Goal: Task Accomplishment & Management: Manage account settings

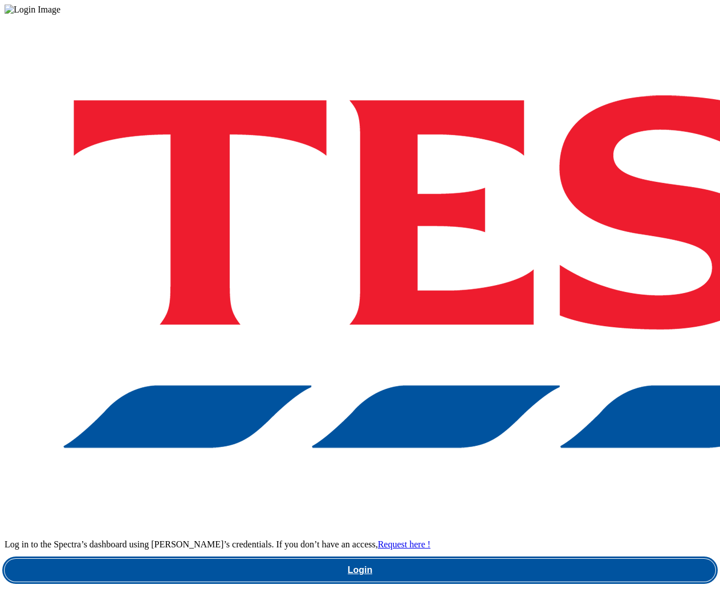
click at [514, 559] on link "Login" at bounding box center [360, 570] width 711 height 23
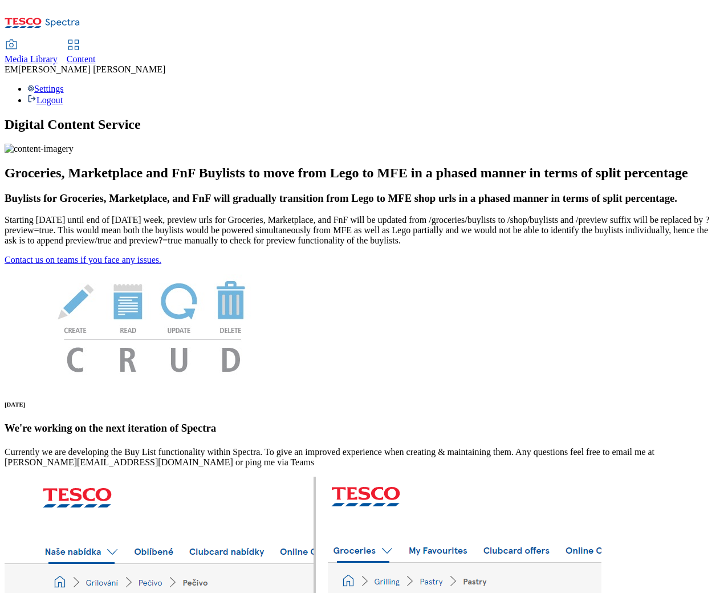
click at [96, 54] on span "Content" at bounding box center [81, 59] width 29 height 10
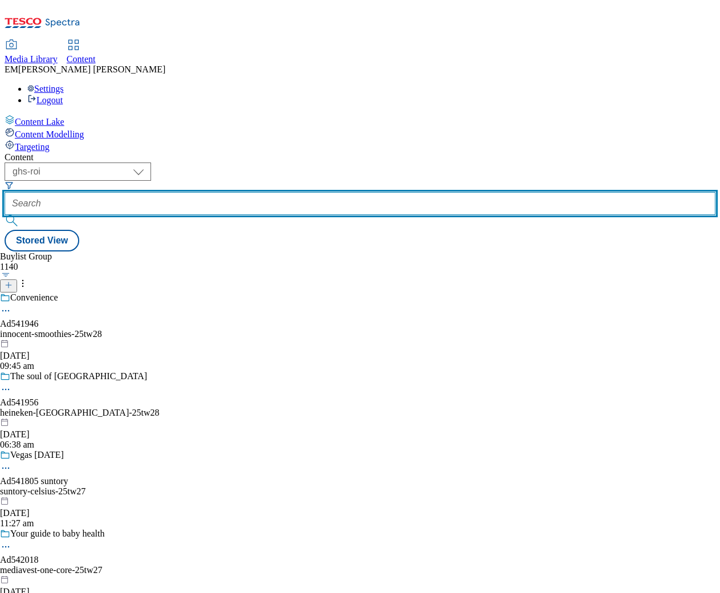
click at [257, 192] on input "text" at bounding box center [360, 203] width 711 height 23
paste input "diageo-video-trial/"
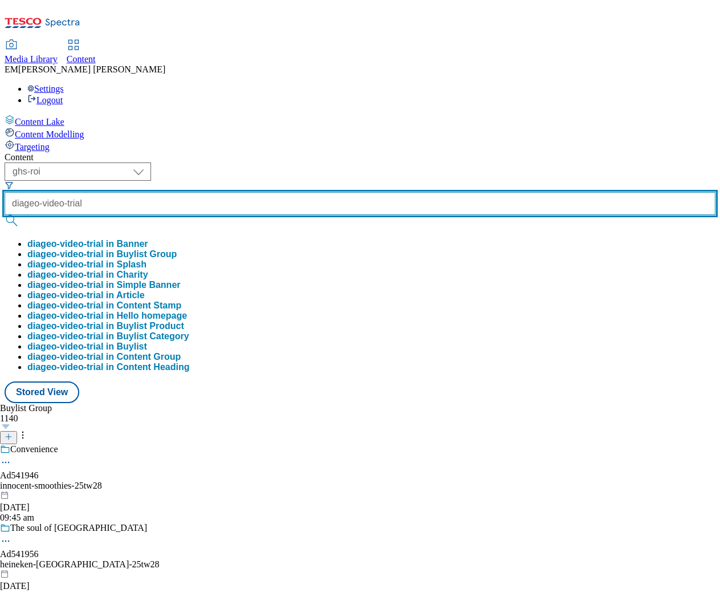
type input "diageo-video-trial"
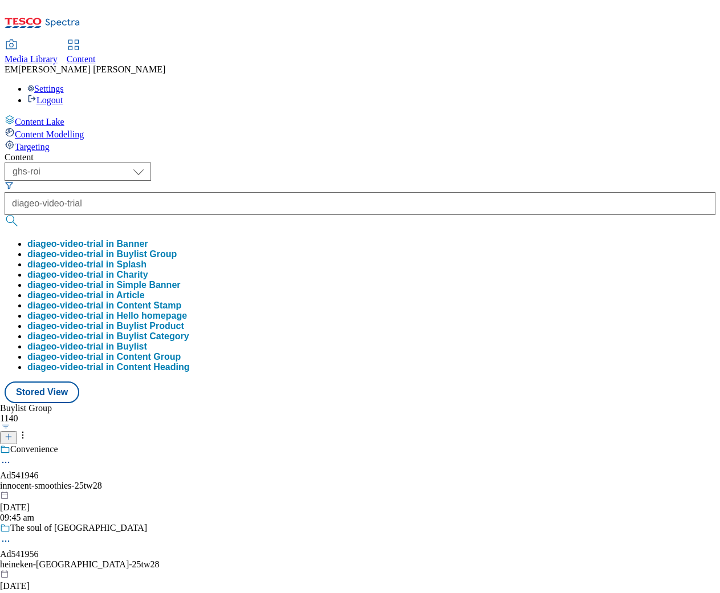
click at [177, 249] on button "diageo-video-trial in Buylist Group" at bounding box center [101, 254] width 149 height 10
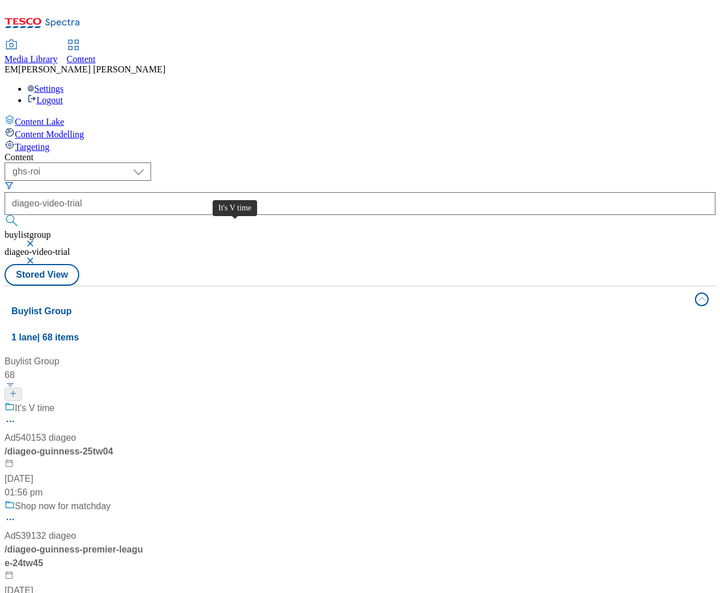
click at [55, 401] on div "It's V time" at bounding box center [35, 408] width 40 height 14
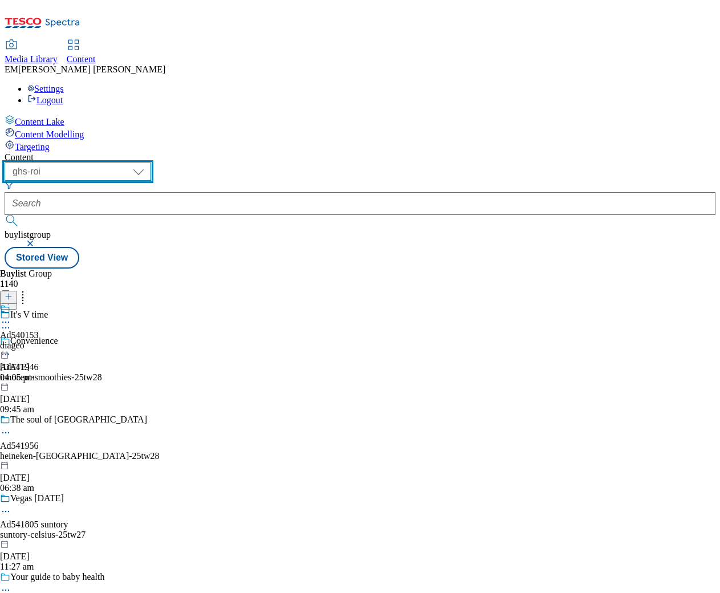
select select "ghs-[GEOGRAPHIC_DATA]"
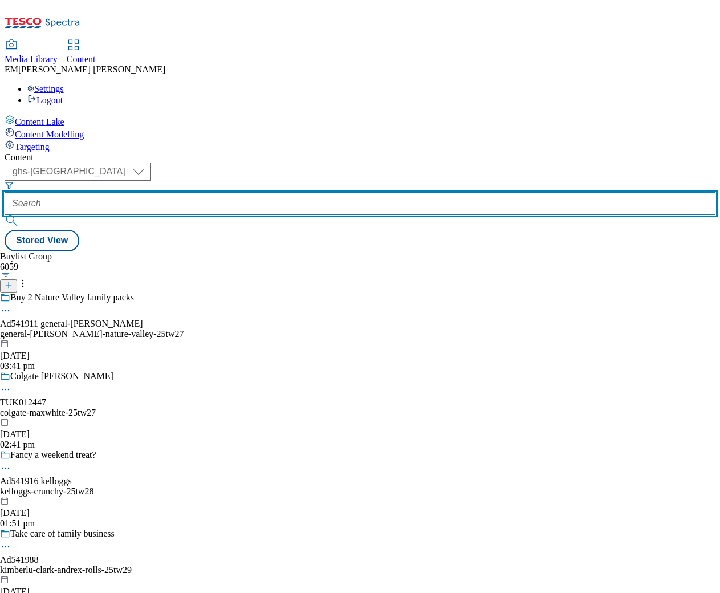
click at [266, 192] on input "text" at bounding box center [360, 203] width 711 height 23
paste input "diageo-video-trial/"
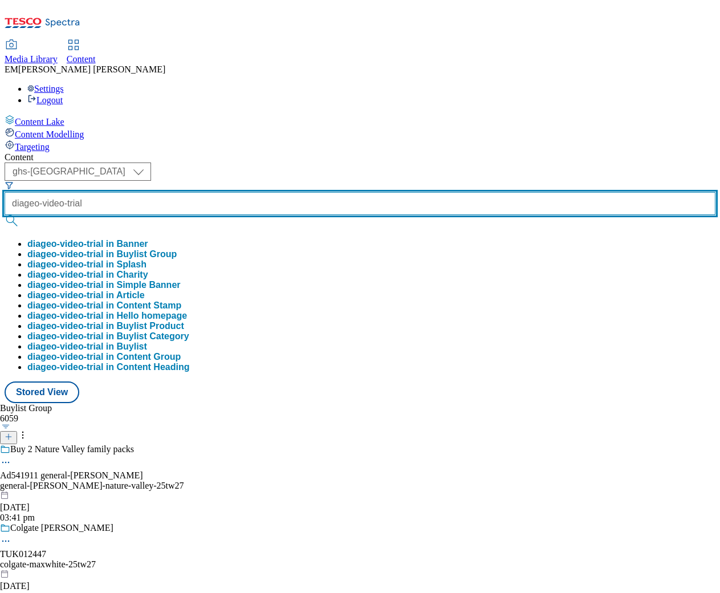
type input "diageo-video-trial"
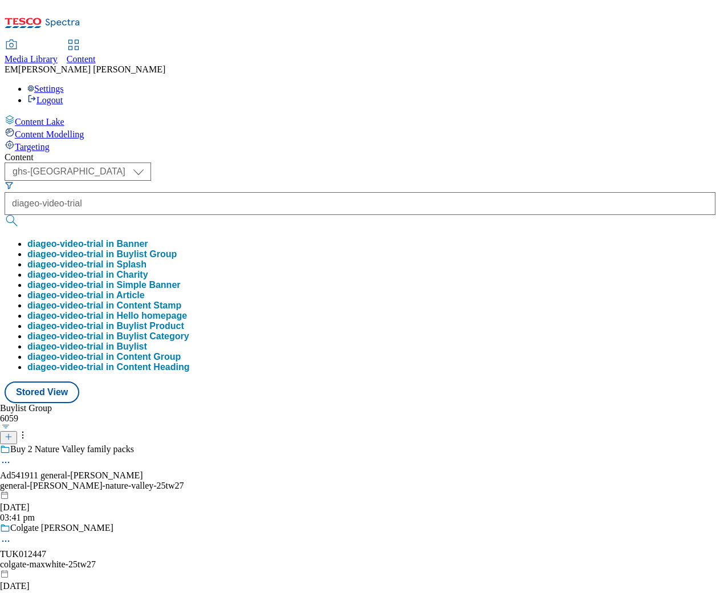
click at [177, 249] on button "diageo-video-trial in Buylist Group" at bounding box center [101, 254] width 149 height 10
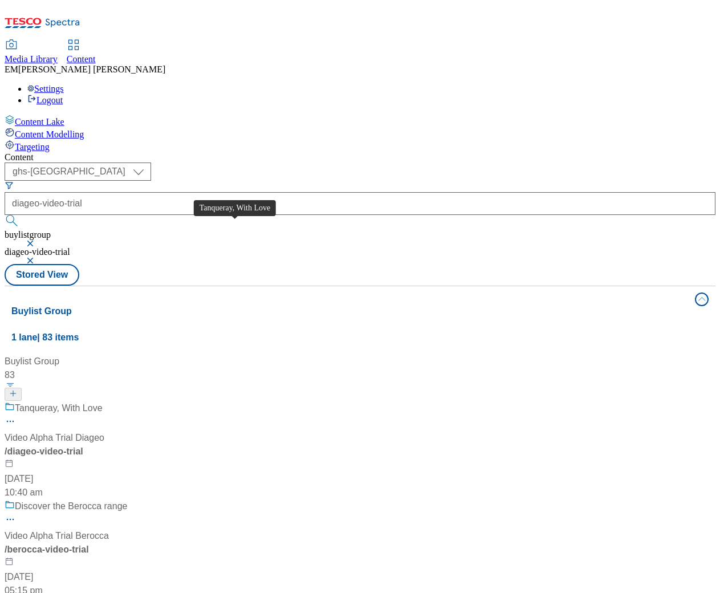
click at [103, 401] on div "Tanqueray, With Love" at bounding box center [59, 408] width 88 height 14
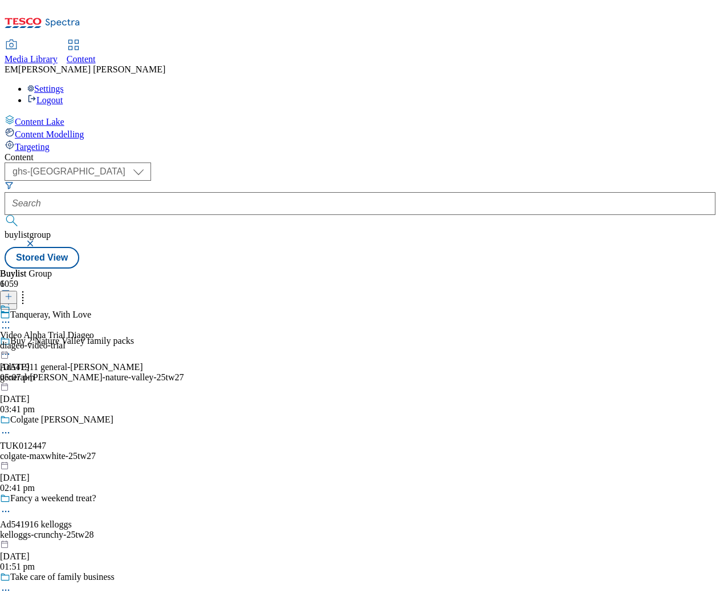
click at [11, 322] on icon at bounding box center [5, 327] width 11 height 11
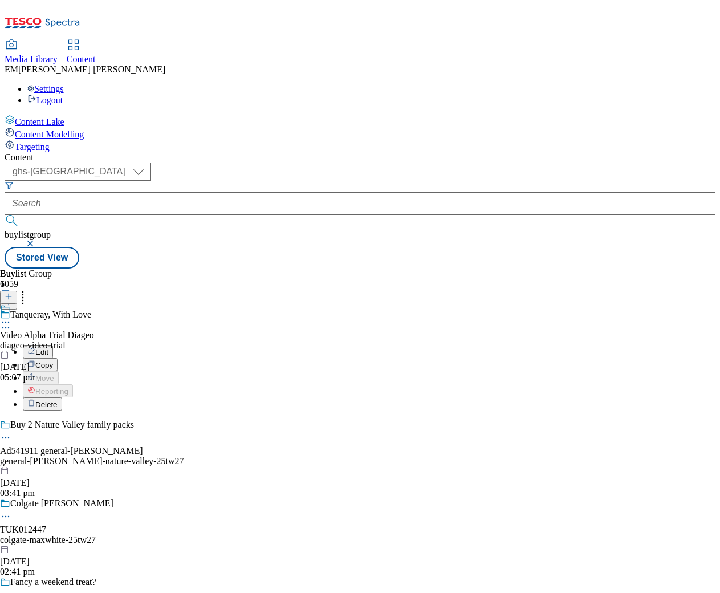
click at [53, 345] on button "Edit" at bounding box center [38, 351] width 30 height 13
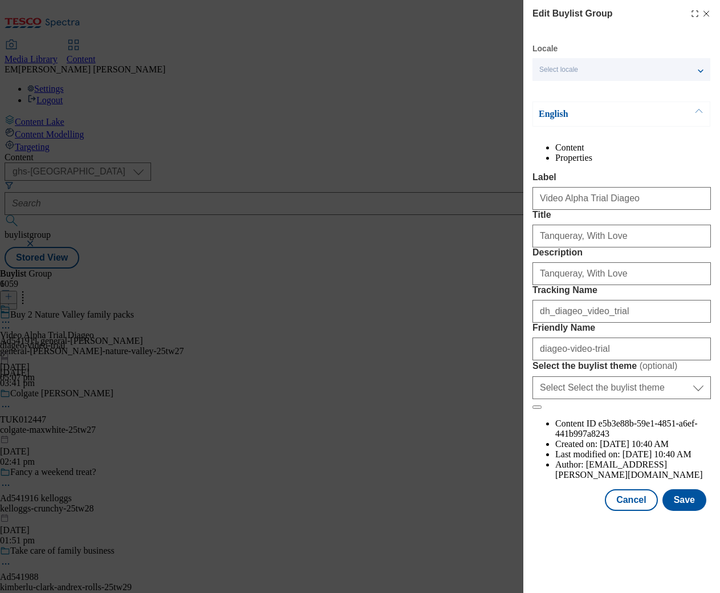
click at [665, 155] on li "Properties" at bounding box center [633, 158] width 156 height 10
click at [709, 13] on icon "Modal" at bounding box center [706, 13] width 9 height 9
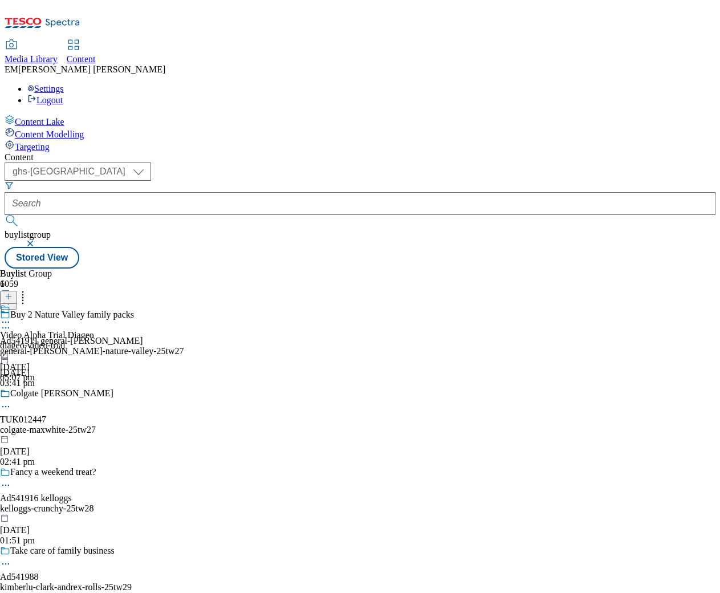
click at [11, 316] on icon at bounding box center [5, 321] width 11 height 11
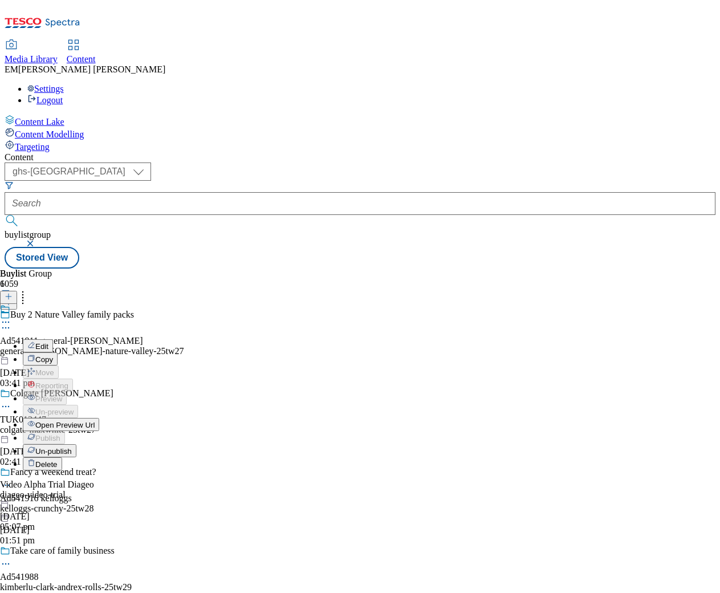
click at [48, 342] on span "Edit" at bounding box center [41, 346] width 13 height 9
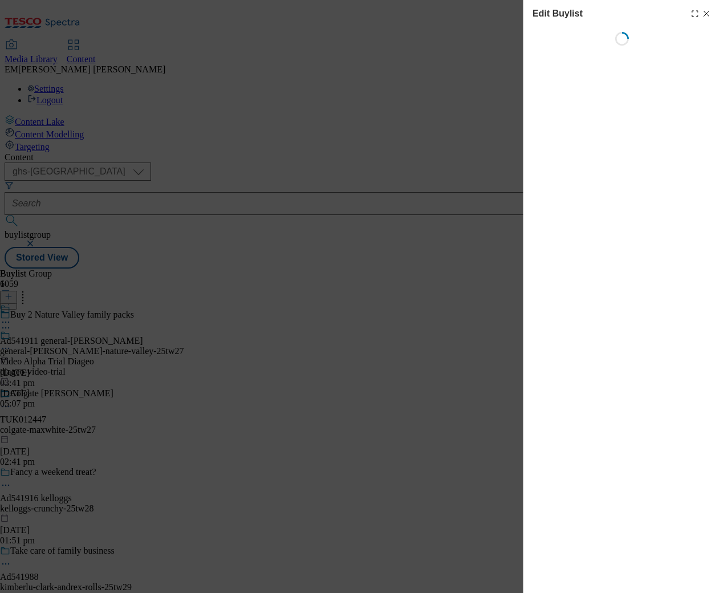
select select "tactical"
select select "supplier funded long term >4 weeks"
select select "dunnhumby"
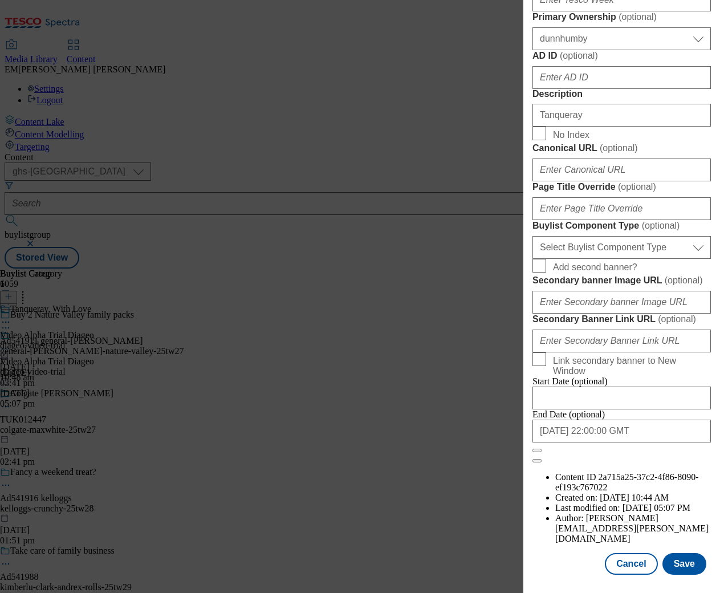
scroll to position [925, 0]
click at [636, 442] on input "[DATE] 22:00:00 GMT" at bounding box center [622, 431] width 178 height 23
select select "2025"
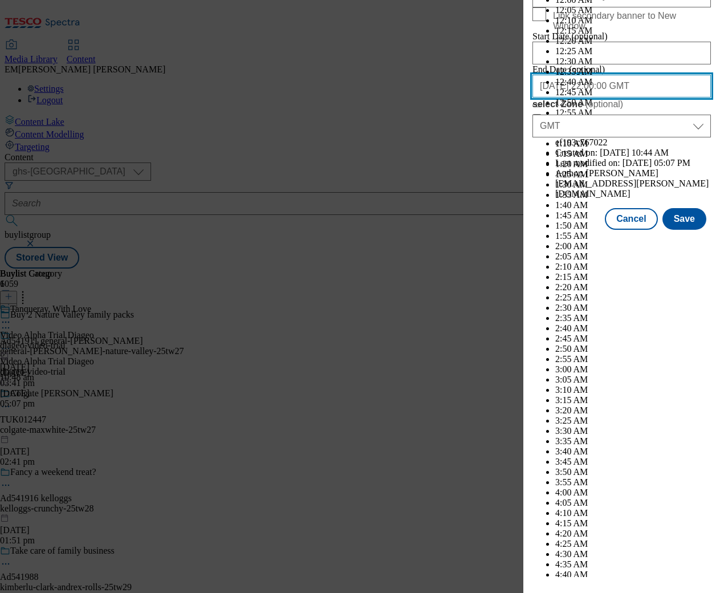
scroll to position [5476, 0]
select select "October"
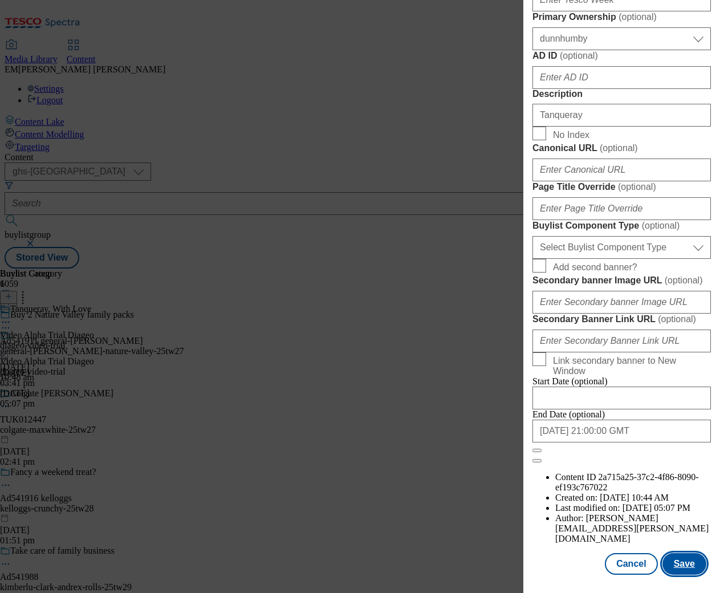
click at [676, 562] on button "Save" at bounding box center [685, 564] width 44 height 22
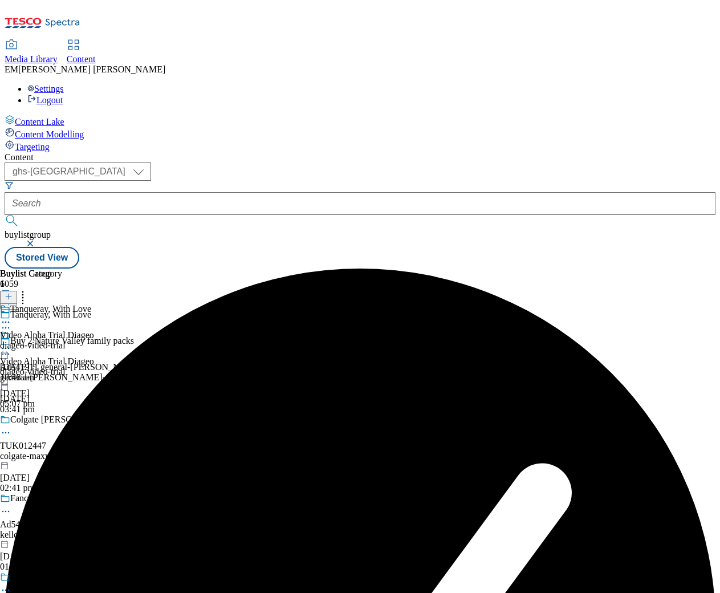
click at [11, 343] on icon at bounding box center [5, 348] width 11 height 11
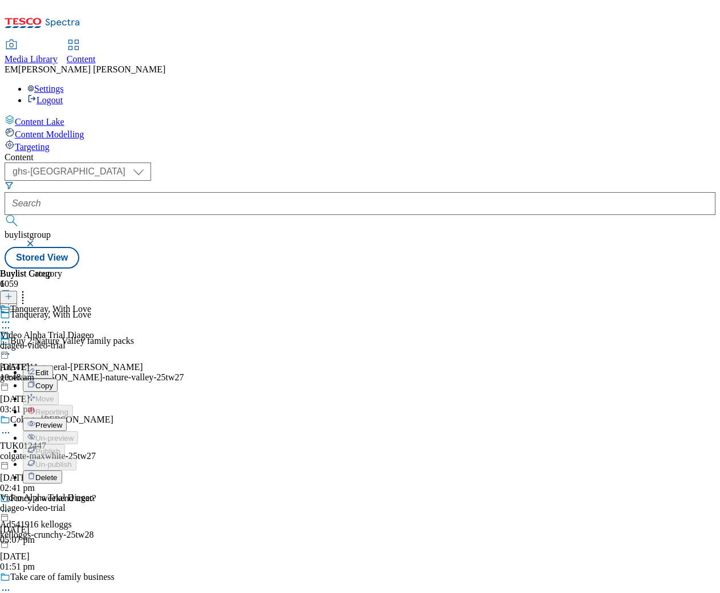
click at [62, 421] on span "Preview" at bounding box center [48, 425] width 27 height 9
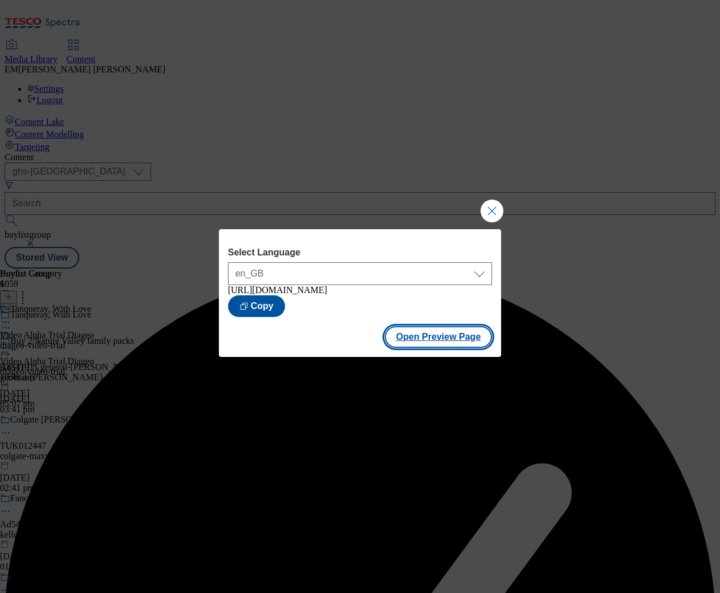
click at [439, 347] on button "Open Preview Page" at bounding box center [439, 337] width 108 height 22
click at [495, 200] on button "Close Modal" at bounding box center [492, 211] width 23 height 23
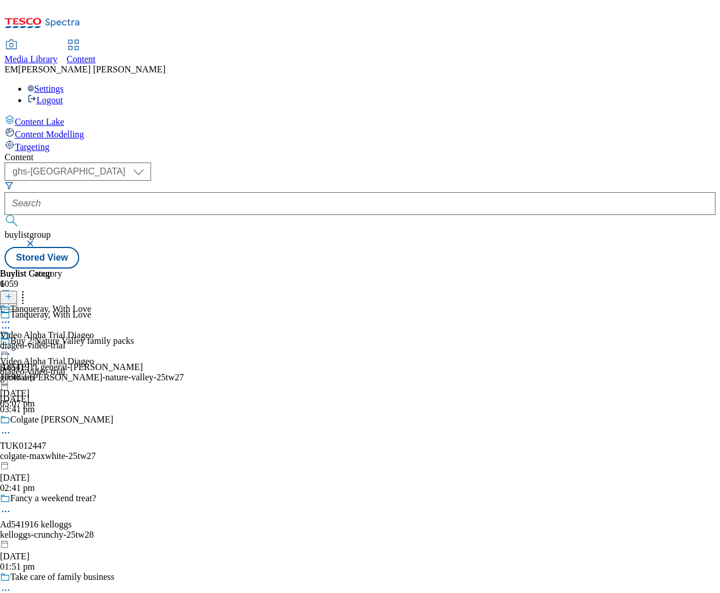
click at [11, 343] on icon at bounding box center [5, 348] width 11 height 11
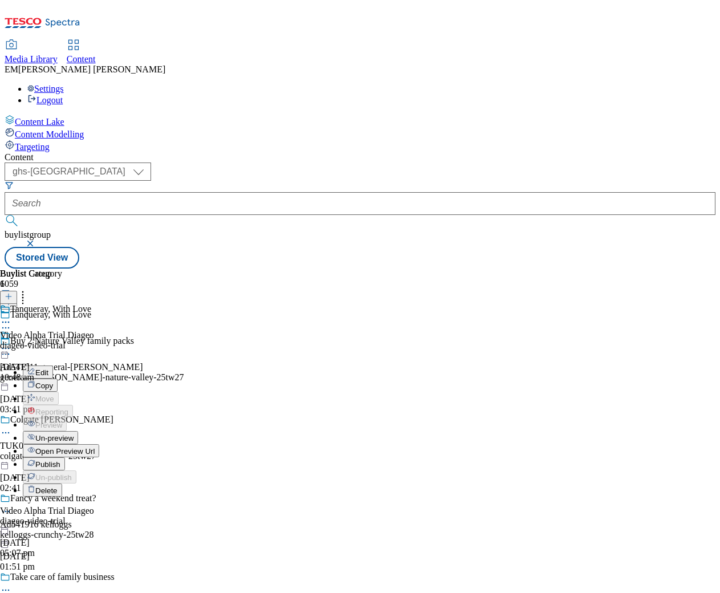
click at [60, 460] on span "Publish" at bounding box center [47, 464] width 25 height 9
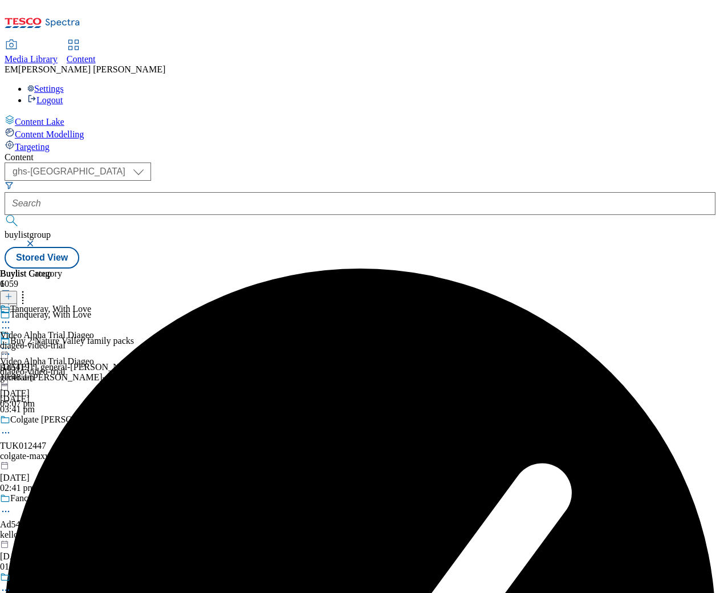
scroll to position [0, 0]
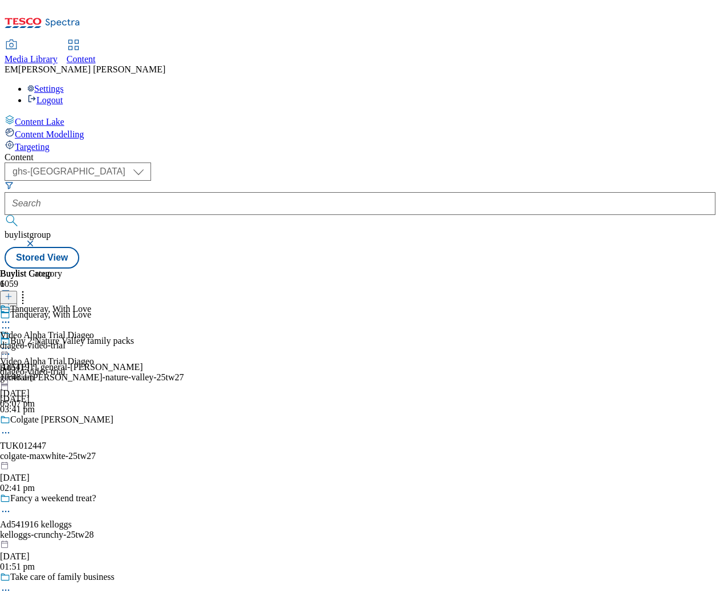
click at [37, 240] on button "button" at bounding box center [31, 243] width 11 height 7
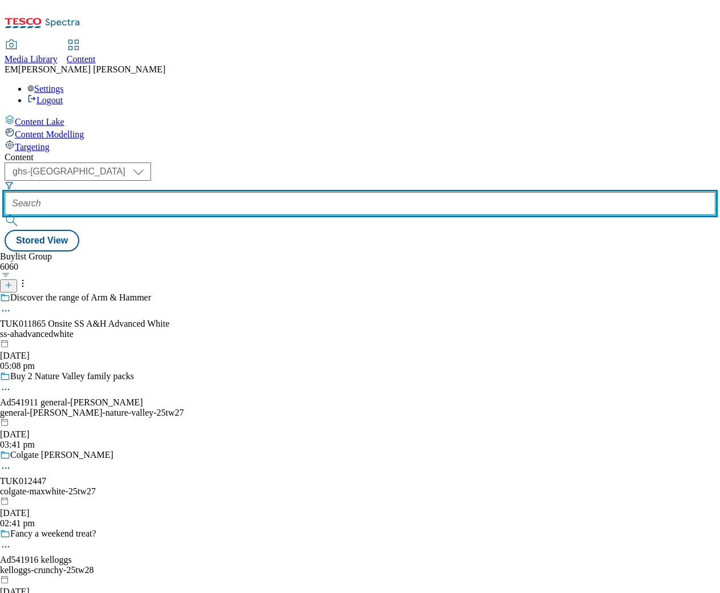
click at [264, 192] on input "text" at bounding box center [360, 203] width 711 height 23
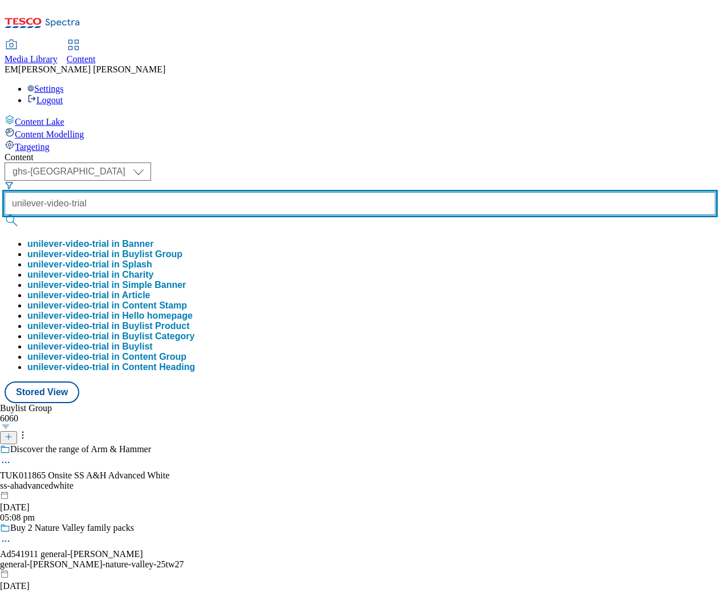
type input "unilever-video-trial"
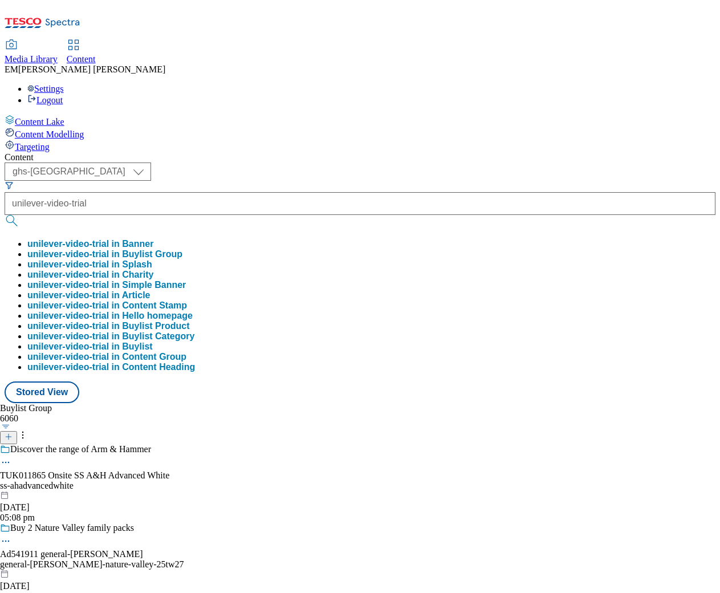
click at [182, 249] on button "unilever-video-trial in Buylist Group" at bounding box center [104, 254] width 155 height 10
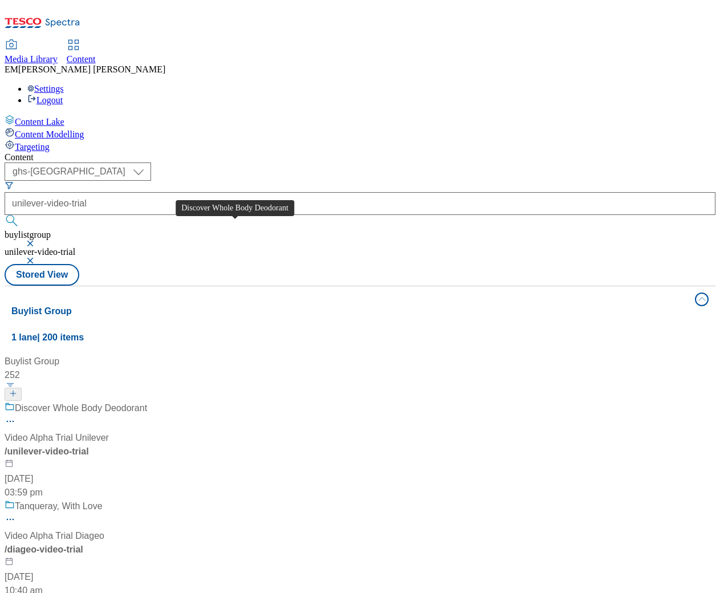
click at [147, 401] on div "Discover Whole Body Deodorant" at bounding box center [81, 408] width 132 height 14
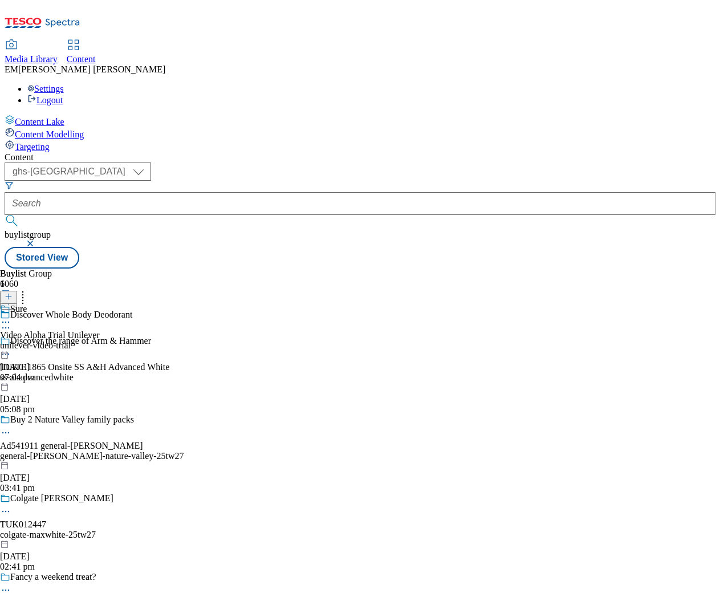
click at [11, 316] on icon at bounding box center [5, 321] width 11 height 11
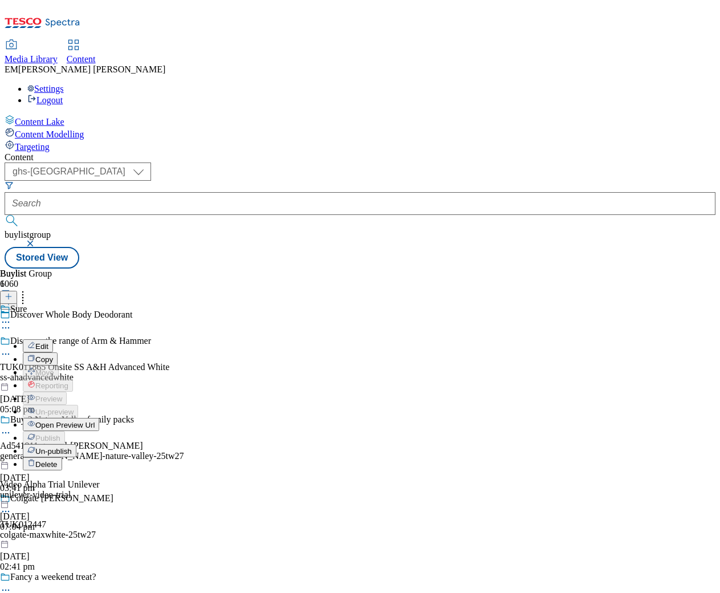
click at [48, 342] on span "Edit" at bounding box center [41, 346] width 13 height 9
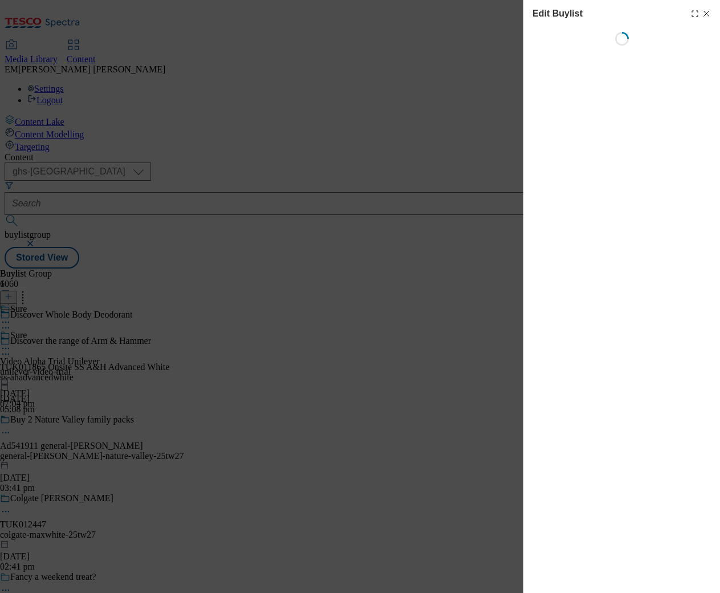
select select "tactical"
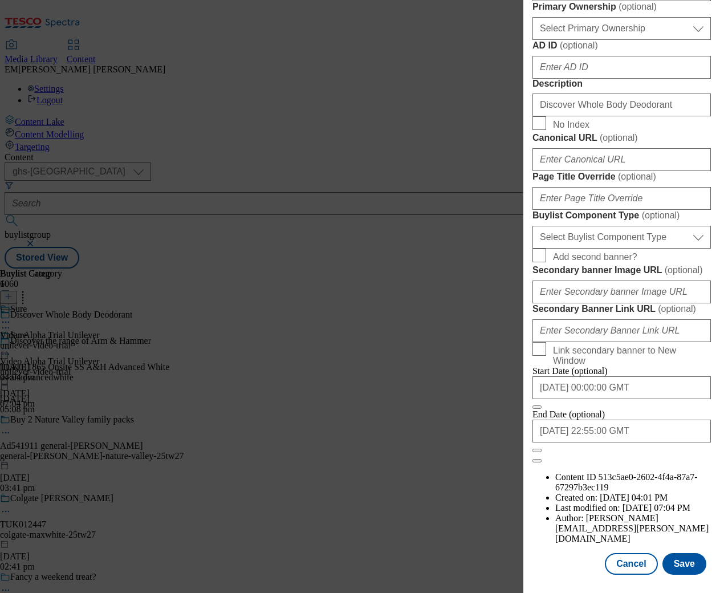
scroll to position [925, 0]
click at [618, 560] on button "Cancel" at bounding box center [631, 564] width 52 height 22
select select "tactical"
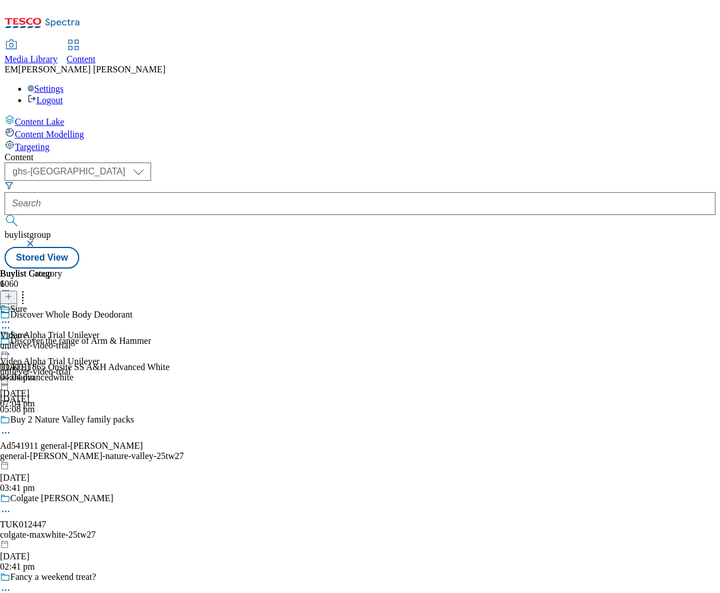
click at [37, 240] on button "button" at bounding box center [31, 243] width 11 height 7
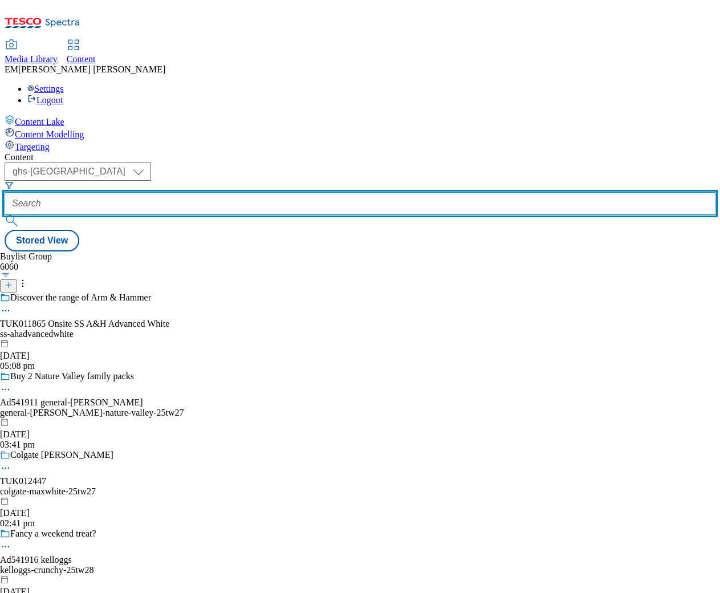
click at [287, 192] on input "text" at bounding box center [360, 203] width 711 height 23
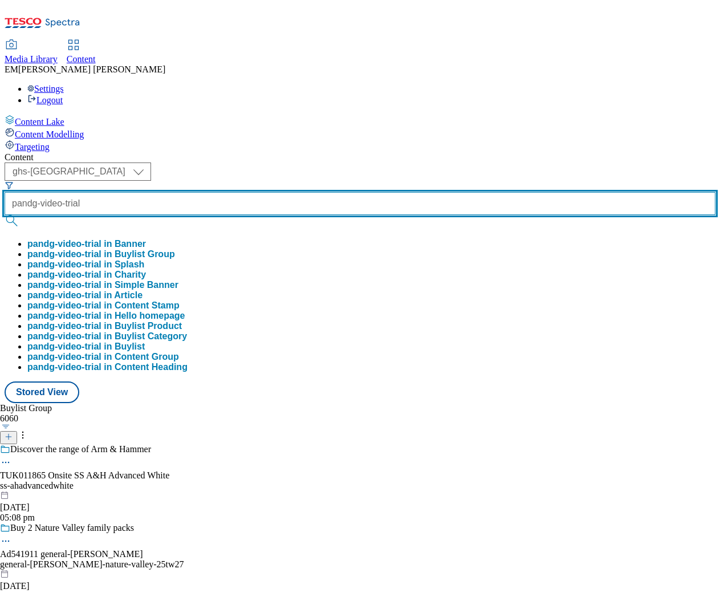
type input "pandg-video-trial"
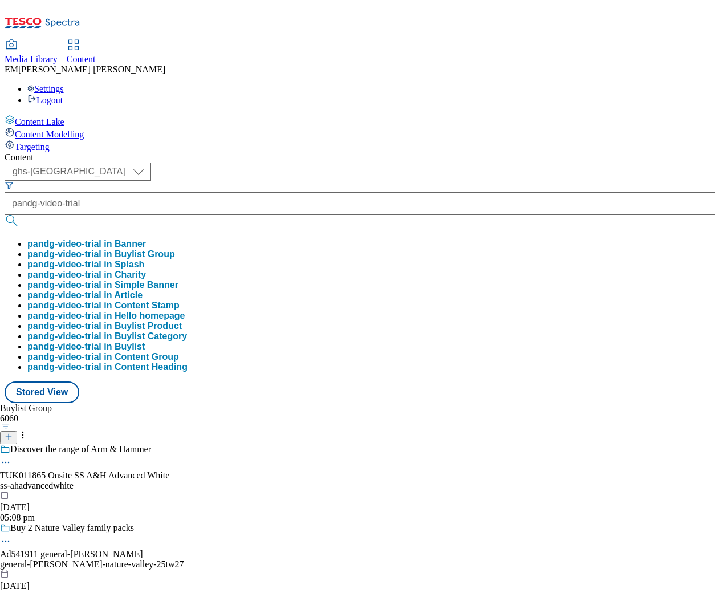
click at [175, 249] on button "pandg-video-trial in Buylist Group" at bounding box center [101, 254] width 148 height 10
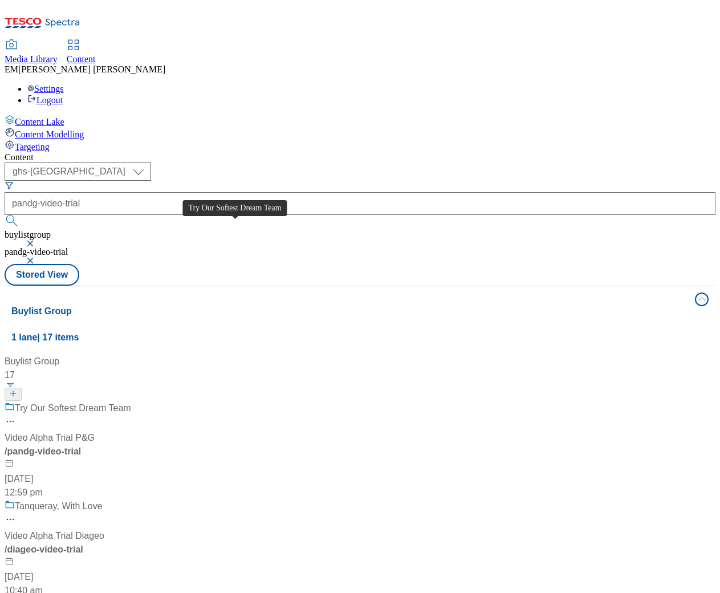
click at [131, 401] on div "Try Our Softest Dream Team" at bounding box center [73, 408] width 116 height 14
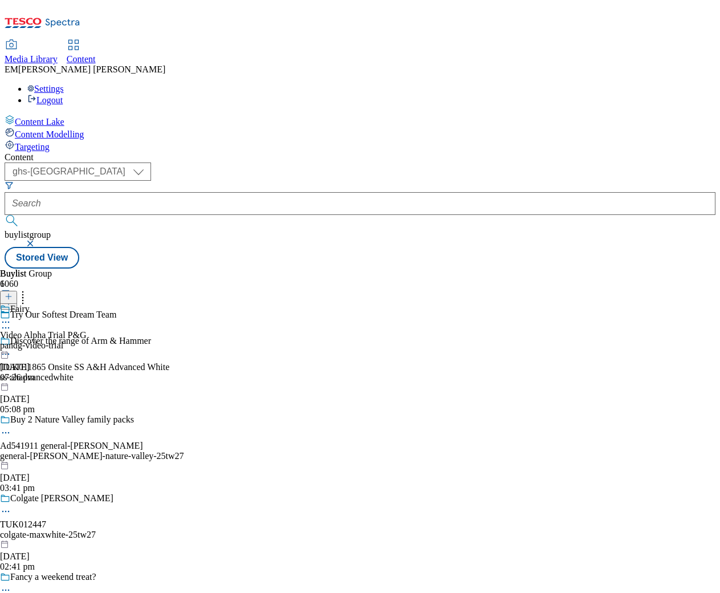
click at [87, 316] on div at bounding box center [43, 323] width 87 height 14
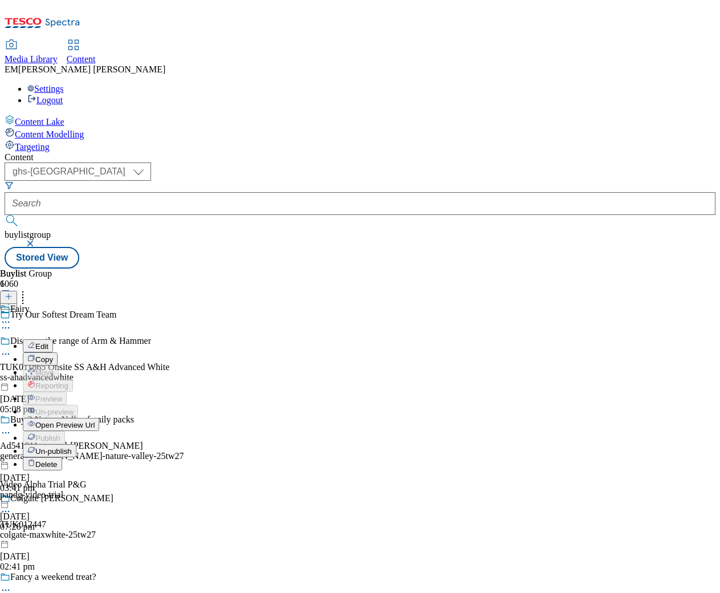
click at [48, 342] on span "Edit" at bounding box center [41, 346] width 13 height 9
select select "tactical"
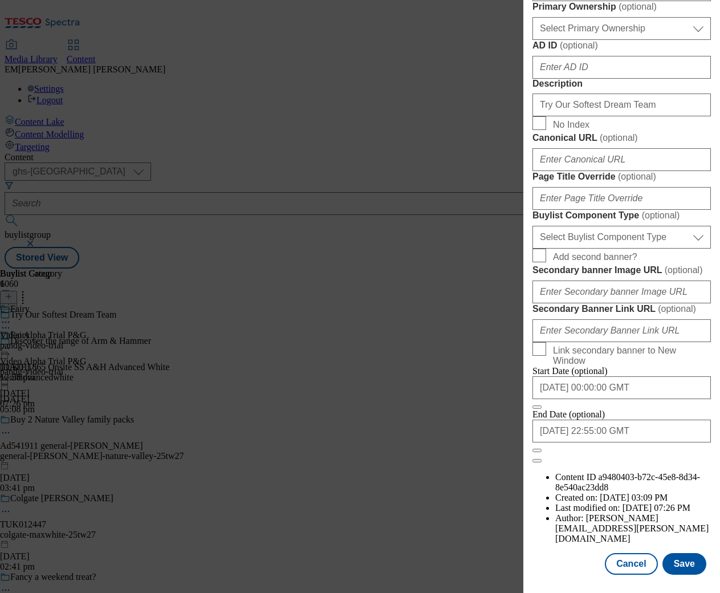
scroll to position [925, 0]
click at [625, 562] on button "Cancel" at bounding box center [631, 564] width 52 height 22
select select "tactical"
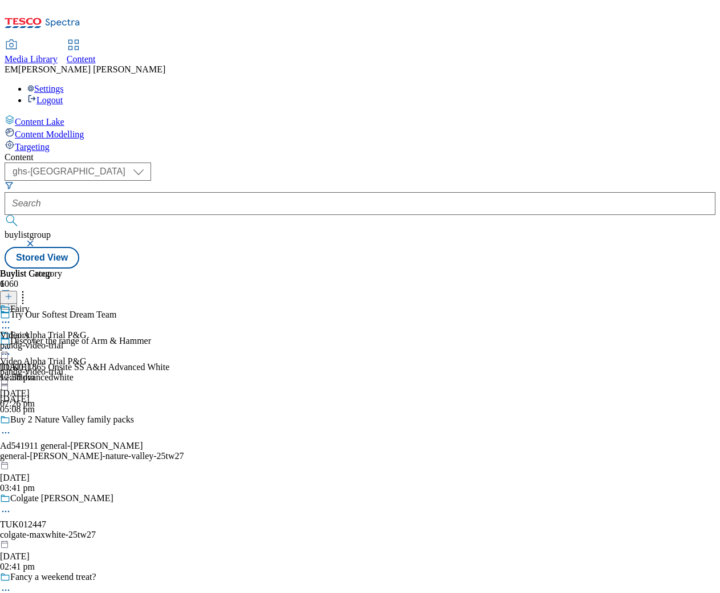
click at [37, 240] on button "button" at bounding box center [31, 243] width 11 height 7
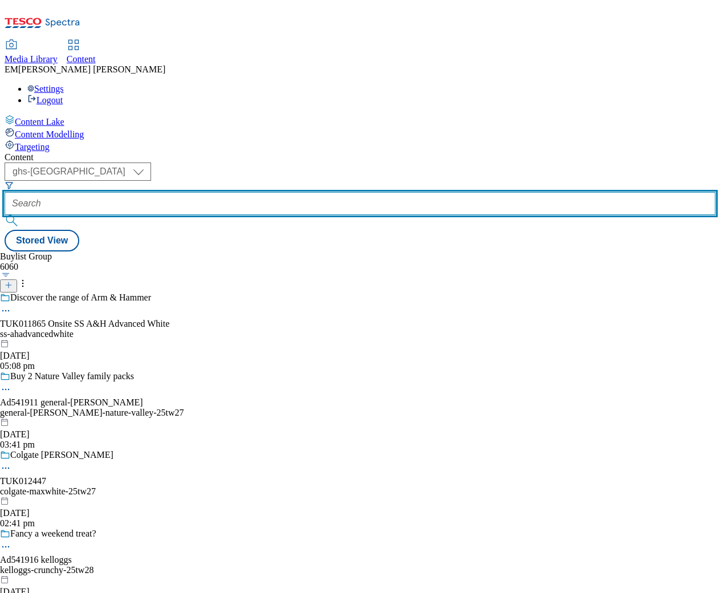
click at [281, 192] on input "text" at bounding box center [360, 203] width 711 height 23
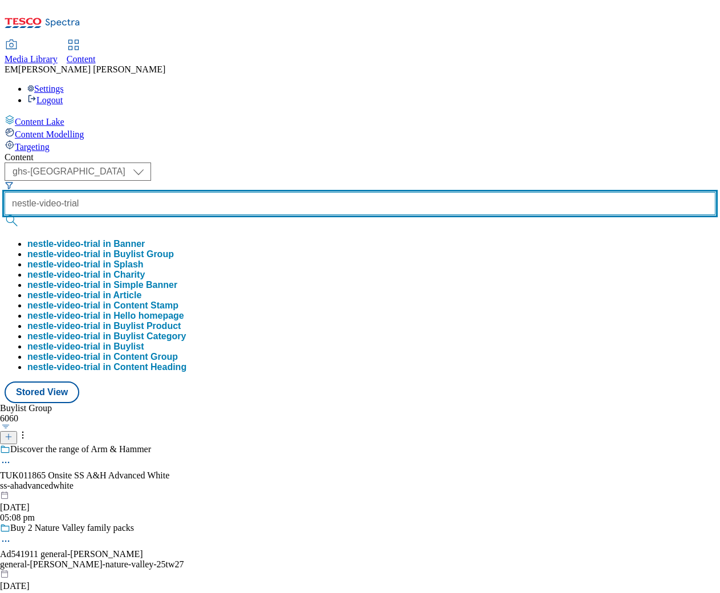
type input "nestle-video-trial"
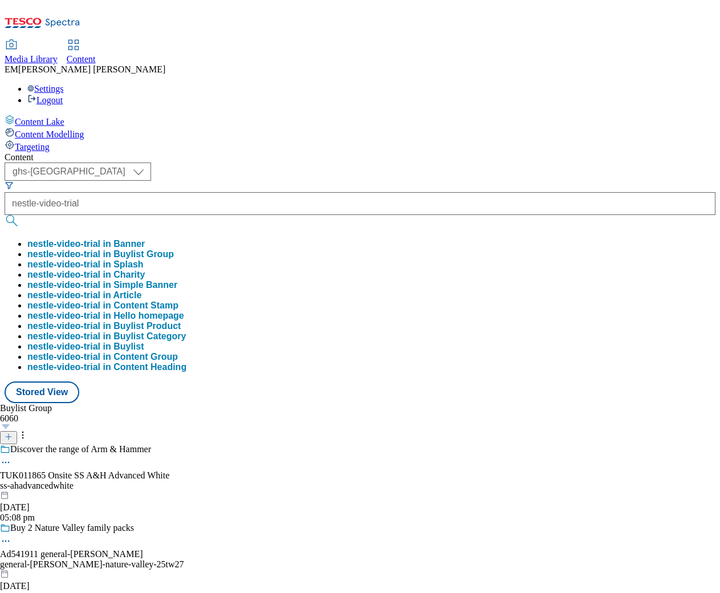
click at [174, 249] on button "nestle-video-trial in Buylist Group" at bounding box center [100, 254] width 147 height 10
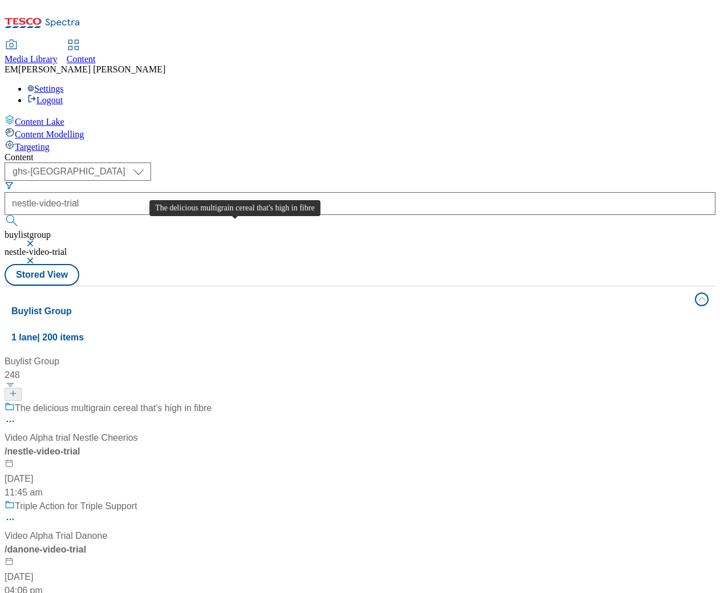
click at [212, 401] on div "The delicious multigrain cereal that's high in fibre" at bounding box center [113, 408] width 197 height 14
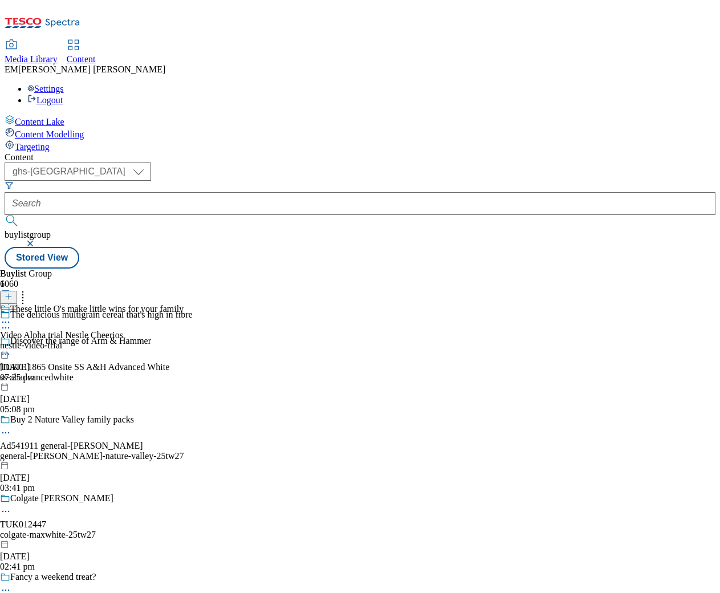
click at [7, 322] on circle at bounding box center [6, 323] width 2 height 2
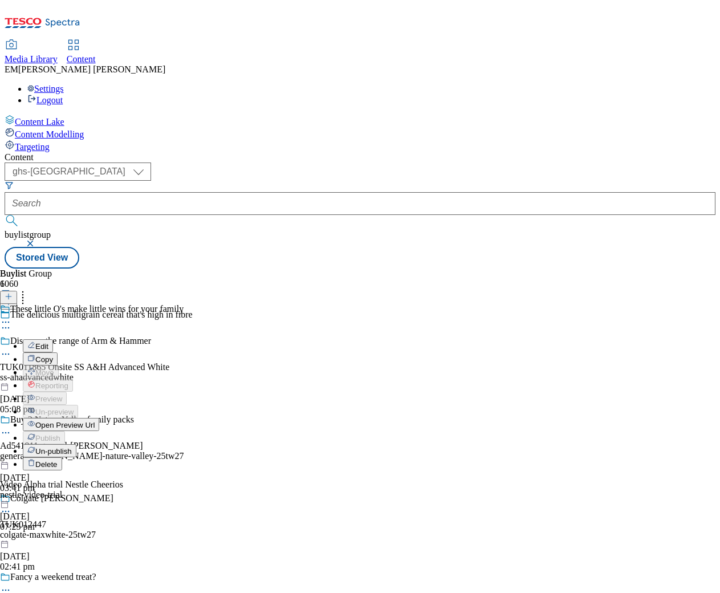
click at [48, 342] on span "Edit" at bounding box center [41, 346] width 13 height 9
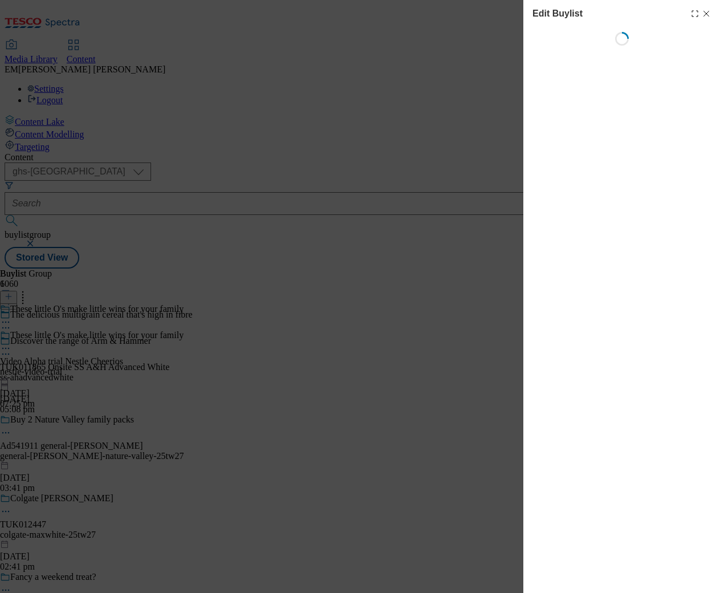
select select "tactical"
select select "supplier funded long term >4 weeks"
select select "dunnhumby"
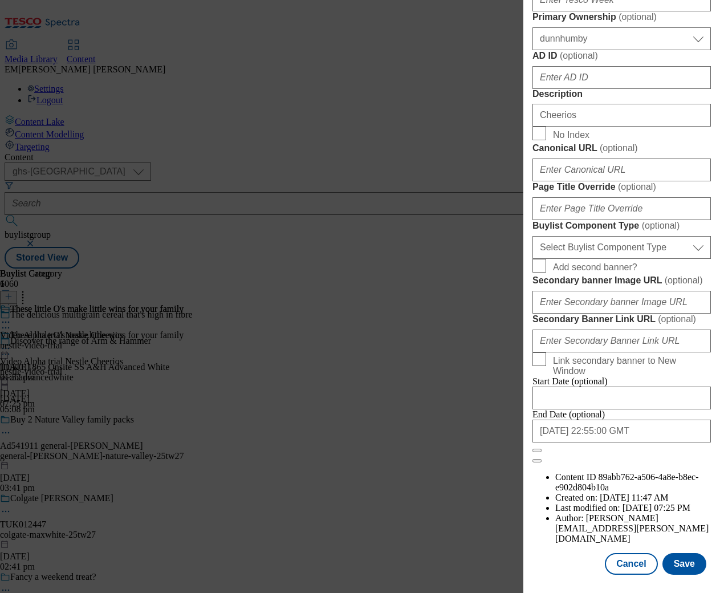
scroll to position [925, 0]
click at [636, 565] on button "Cancel" at bounding box center [631, 564] width 52 height 22
select select "tactical"
select select "supplier funded long term >4 weeks"
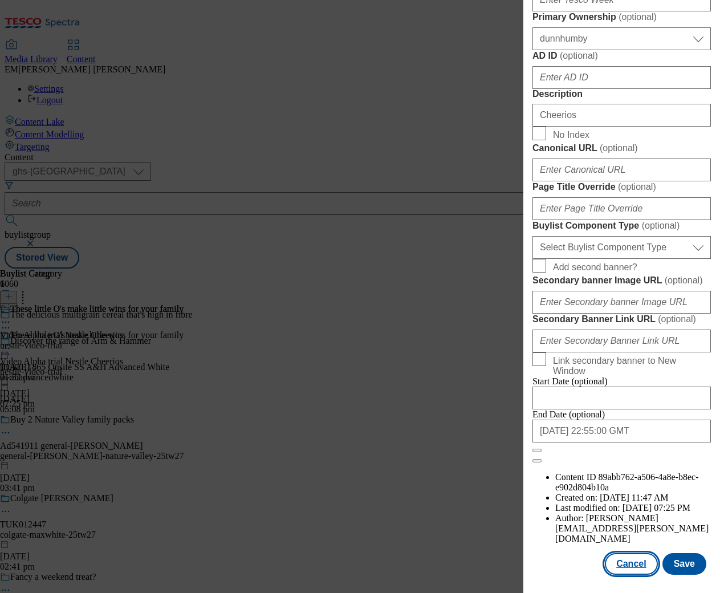
select select "dunnhumby"
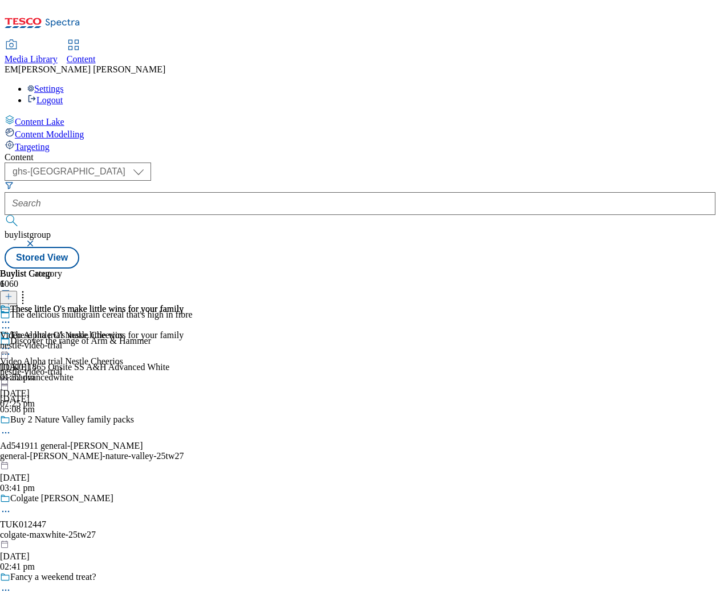
click at [37, 240] on button "button" at bounding box center [31, 243] width 11 height 7
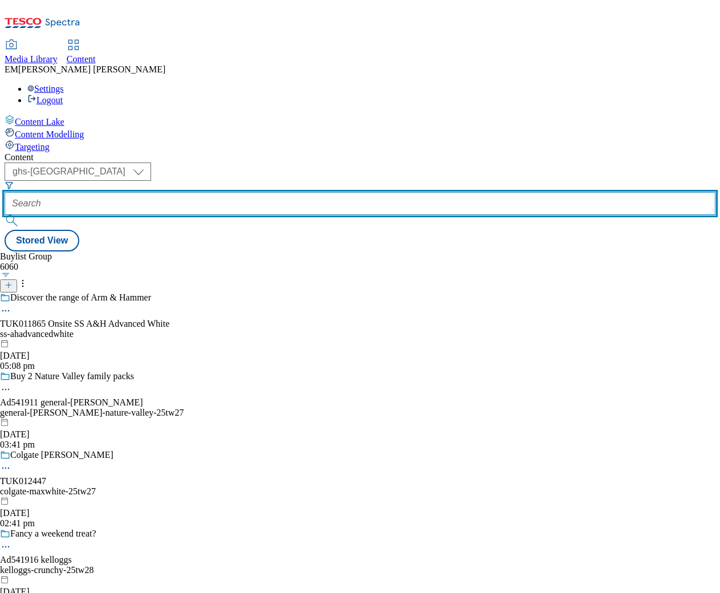
click at [262, 192] on input "text" at bounding box center [360, 203] width 711 height 23
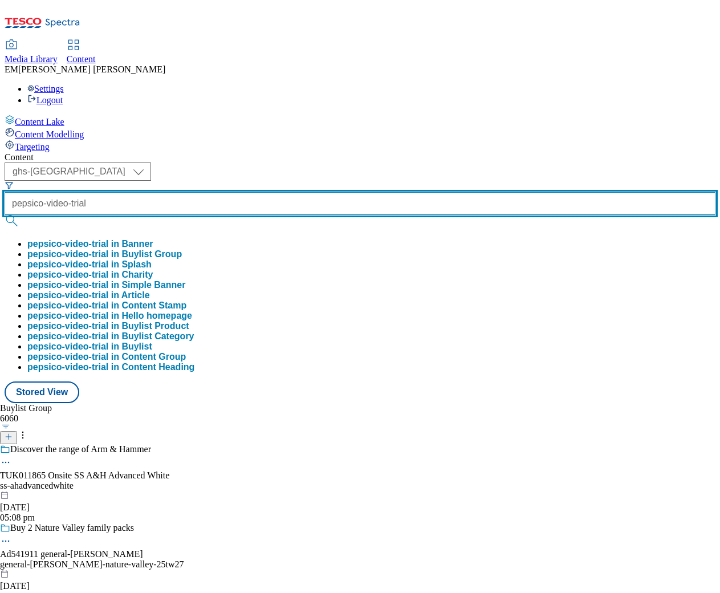
type input "pepsico-video-trial"
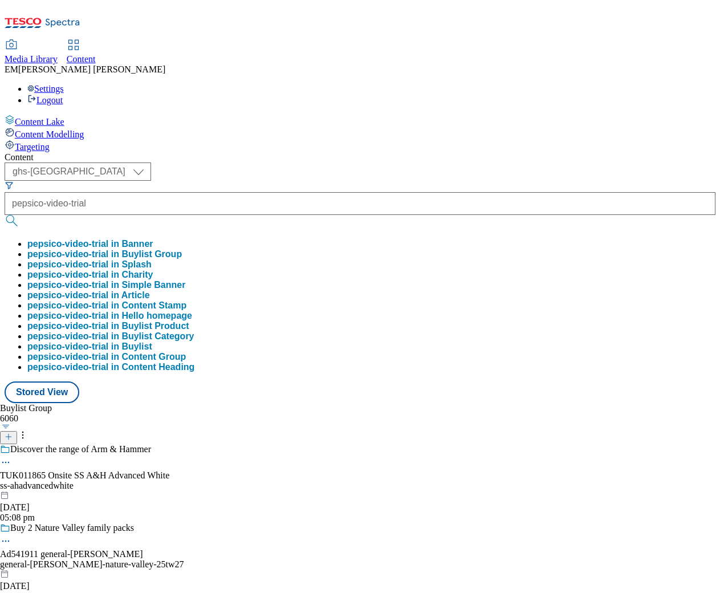
click at [182, 249] on button "pepsico-video-trial in Buylist Group" at bounding box center [104, 254] width 155 height 10
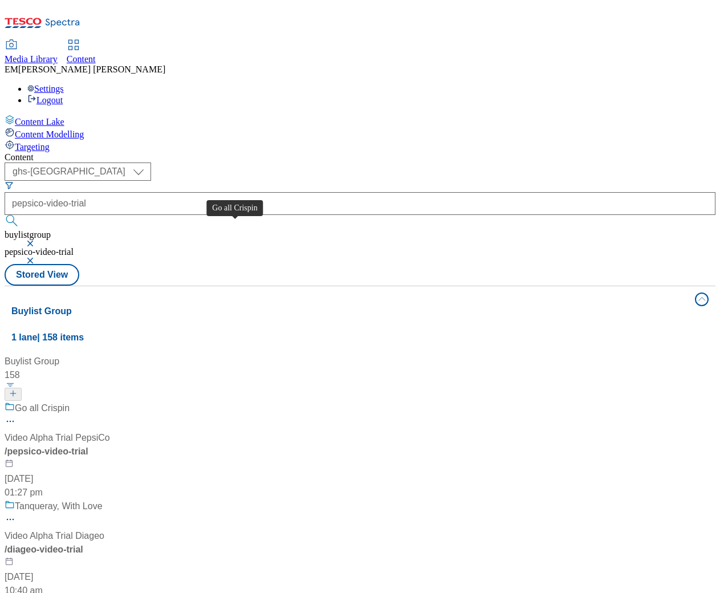
click at [70, 401] on div "Go all Crispin" at bounding box center [42, 408] width 55 height 14
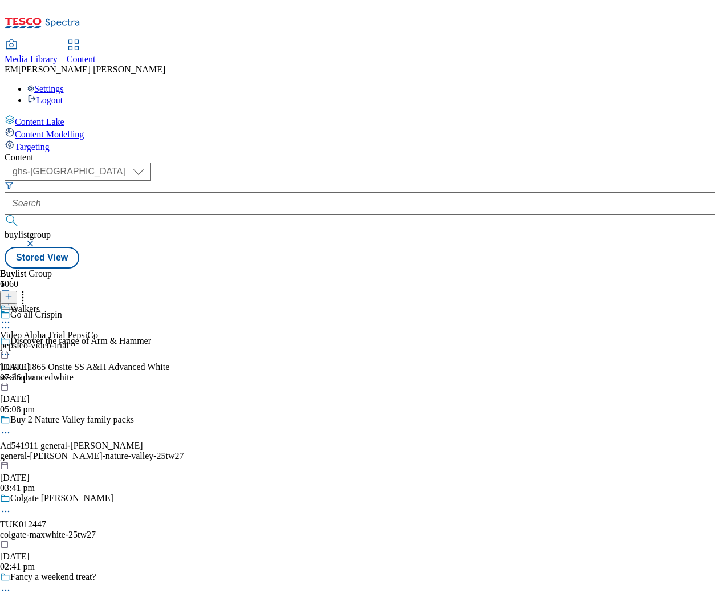
click at [11, 316] on icon at bounding box center [5, 321] width 11 height 11
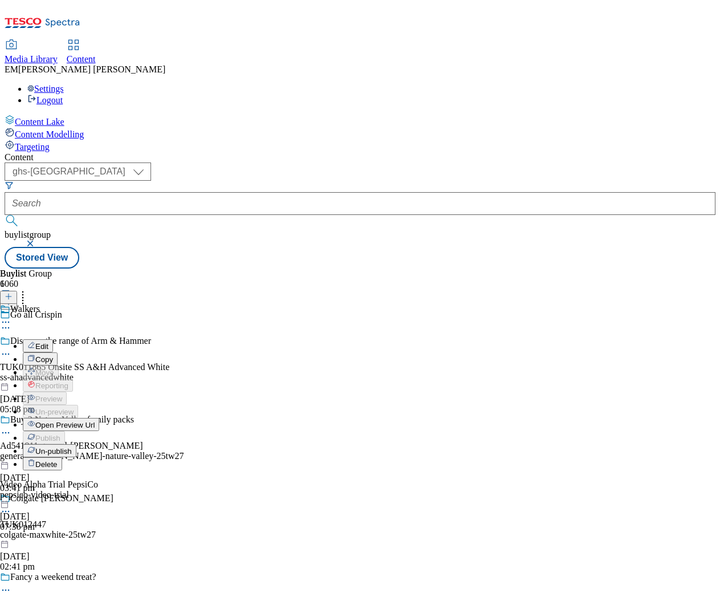
click at [48, 342] on span "Edit" at bounding box center [41, 346] width 13 height 9
select select "tactical"
select select "supplier funded long term >4 weeks"
select select "dunnhumby"
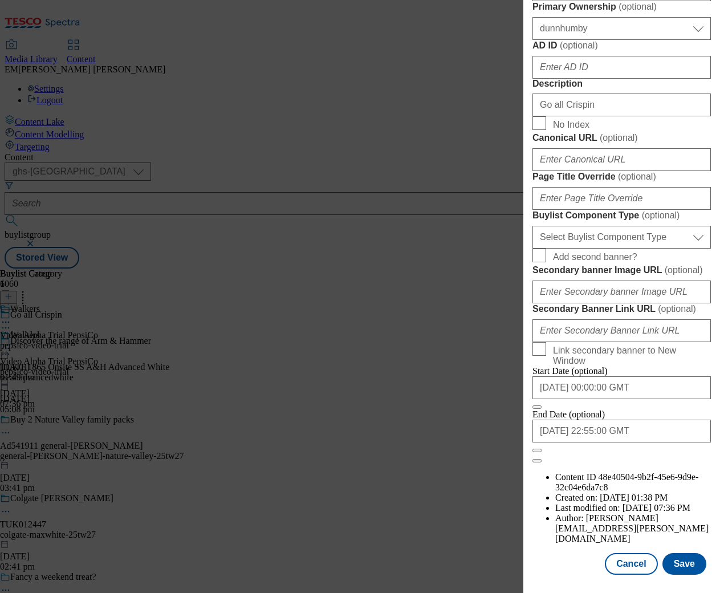
scroll to position [925, 0]
click at [626, 563] on button "Cancel" at bounding box center [631, 564] width 52 height 22
select select "tactical"
select select "supplier funded long term >4 weeks"
select select "dunnhumby"
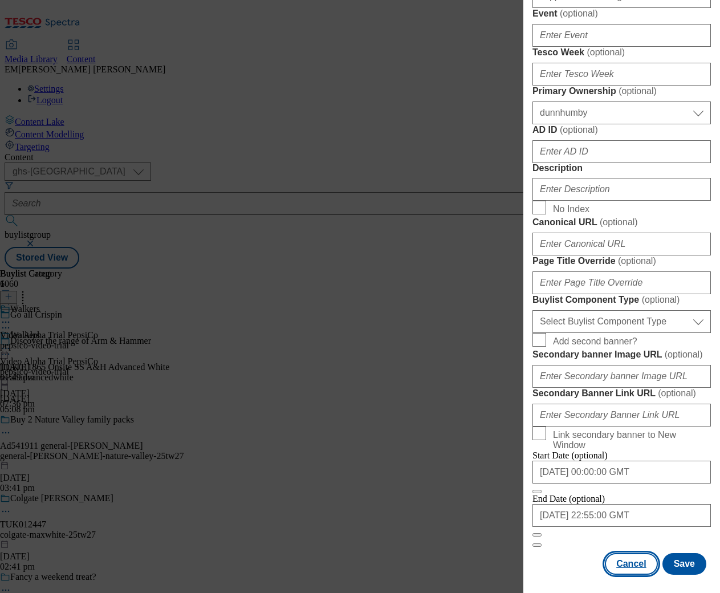
scroll to position [875, 0]
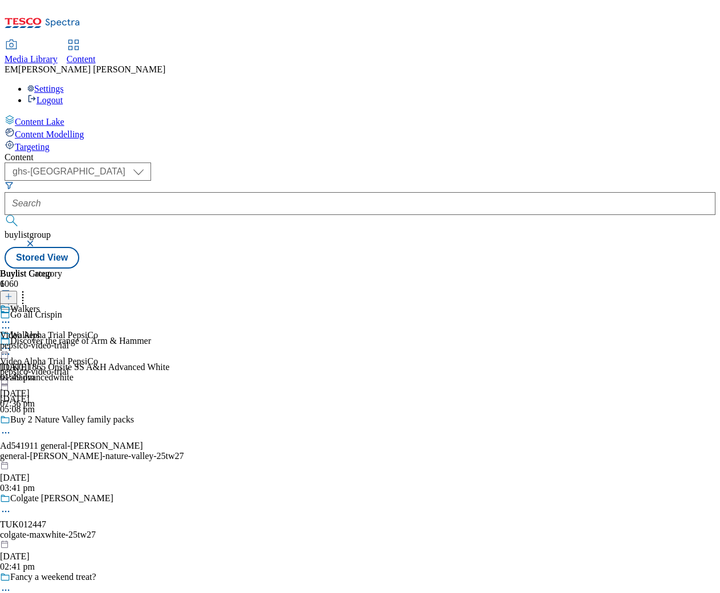
click at [37, 240] on button "button" at bounding box center [31, 243] width 11 height 7
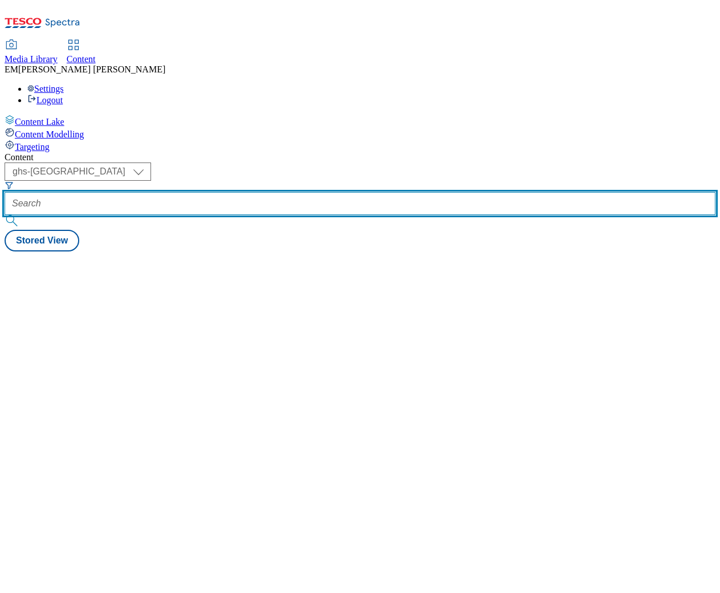
click at [267, 192] on input "text" at bounding box center [360, 203] width 711 height 23
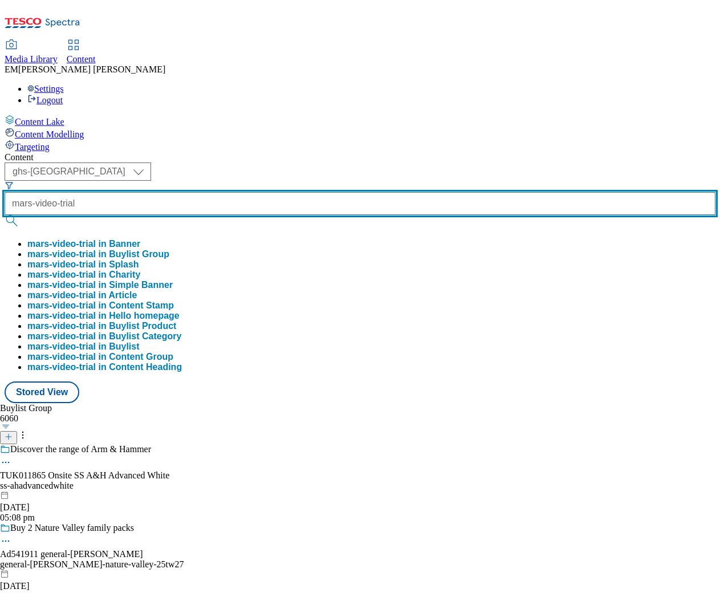
type input "mars-video-trial"
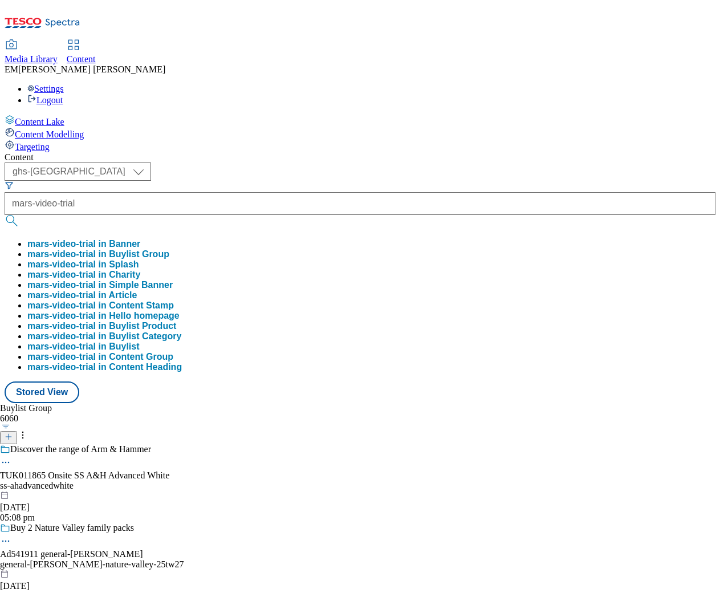
click at [169, 249] on button "mars-video-trial in Buylist Group" at bounding box center [98, 254] width 142 height 10
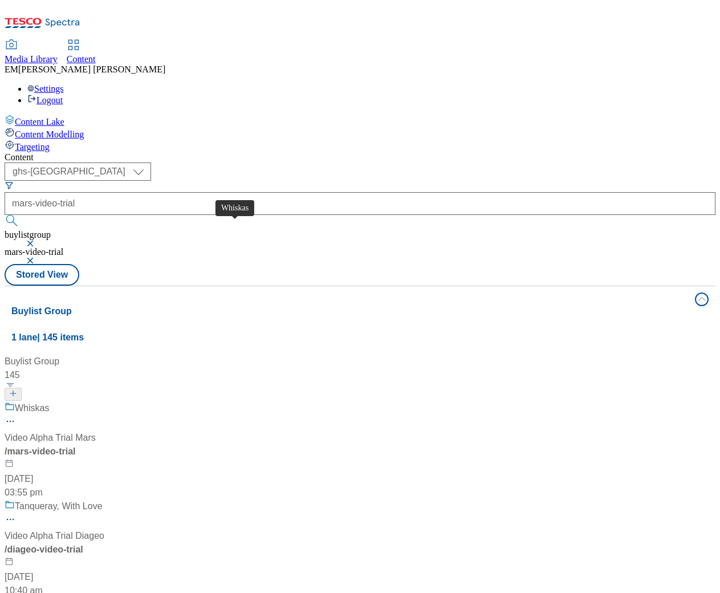
click at [49, 401] on div "Whiskas" at bounding box center [32, 408] width 34 height 14
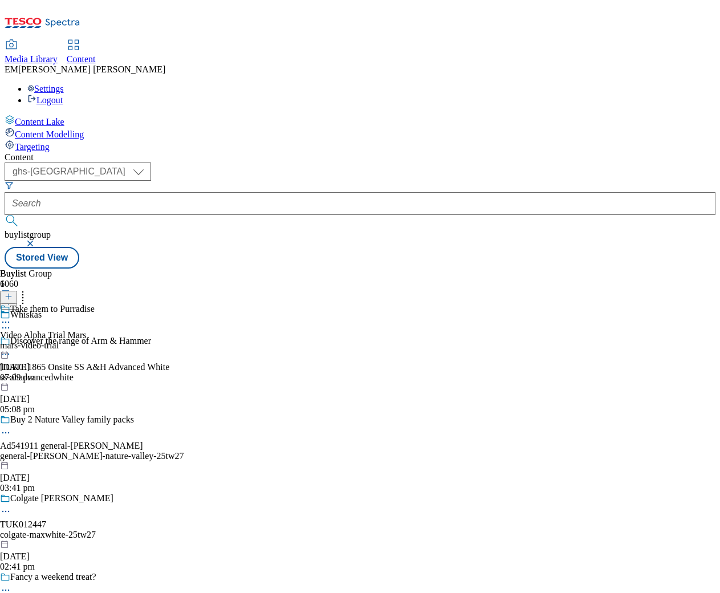
click at [95, 316] on div at bounding box center [47, 323] width 95 height 14
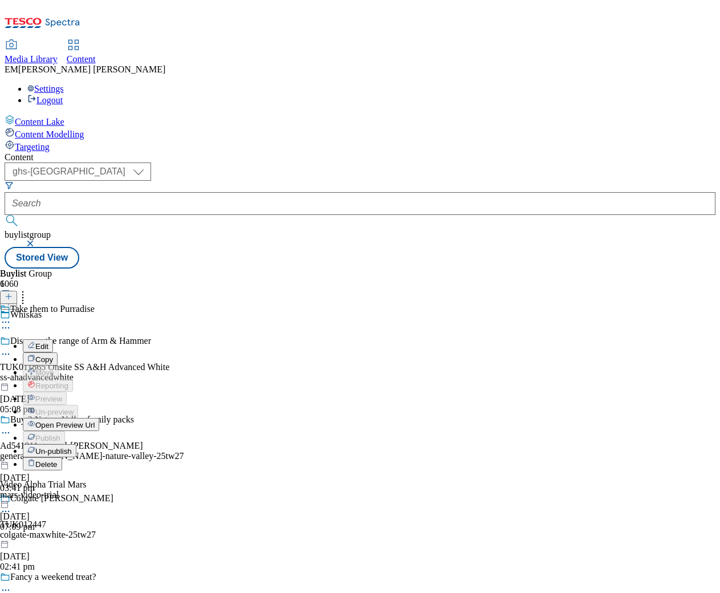
click at [48, 342] on span "Edit" at bounding box center [41, 346] width 13 height 9
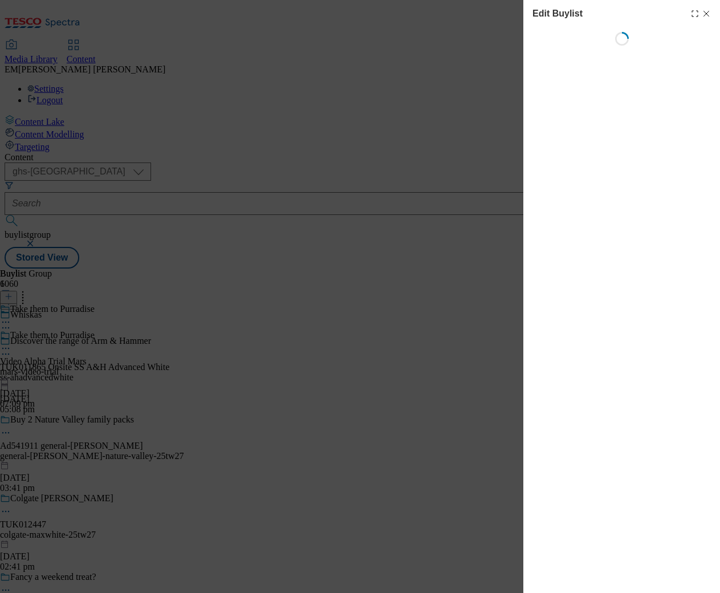
select select "tactical"
select select "supplier funded long term >4 weeks"
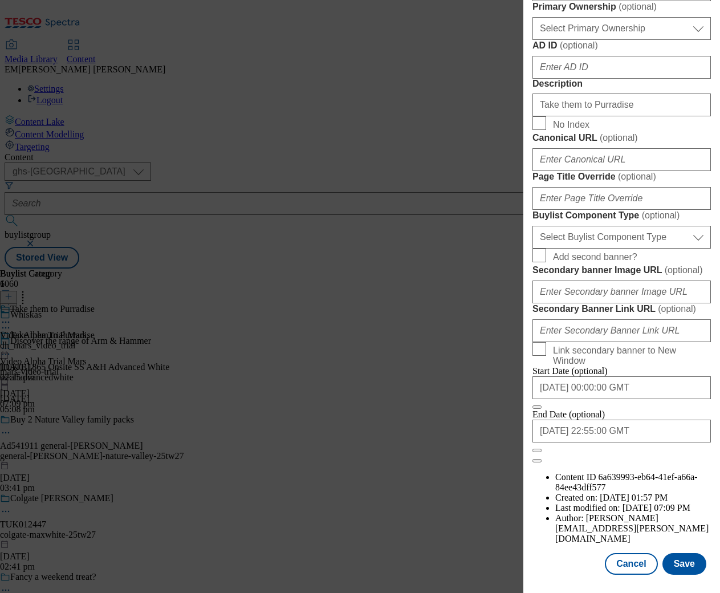
scroll to position [925, 0]
click at [619, 565] on button "Cancel" at bounding box center [631, 564] width 52 height 22
select select "tactical"
select select "supplier funded long term >4 weeks"
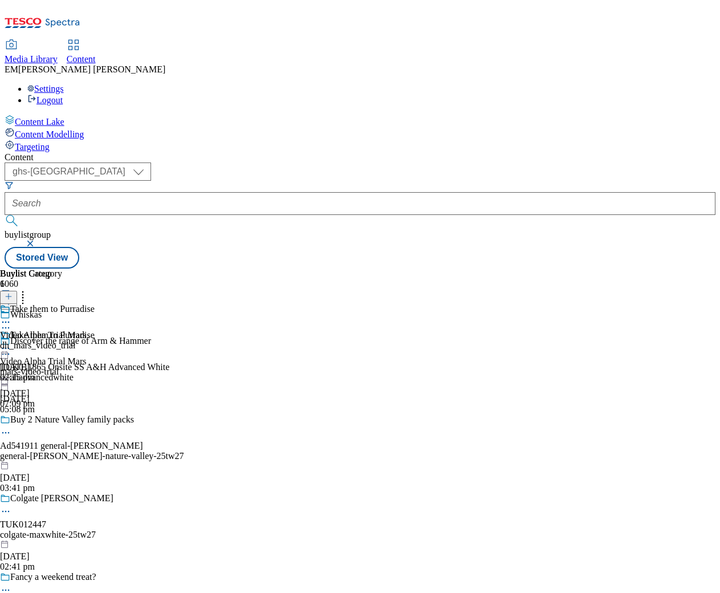
click at [37, 240] on button "button" at bounding box center [31, 243] width 11 height 7
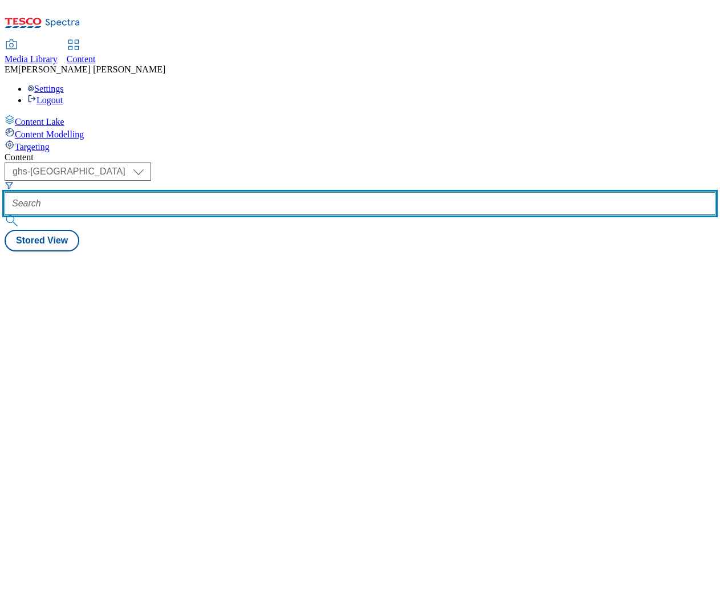
click at [287, 192] on input "text" at bounding box center [360, 203] width 711 height 23
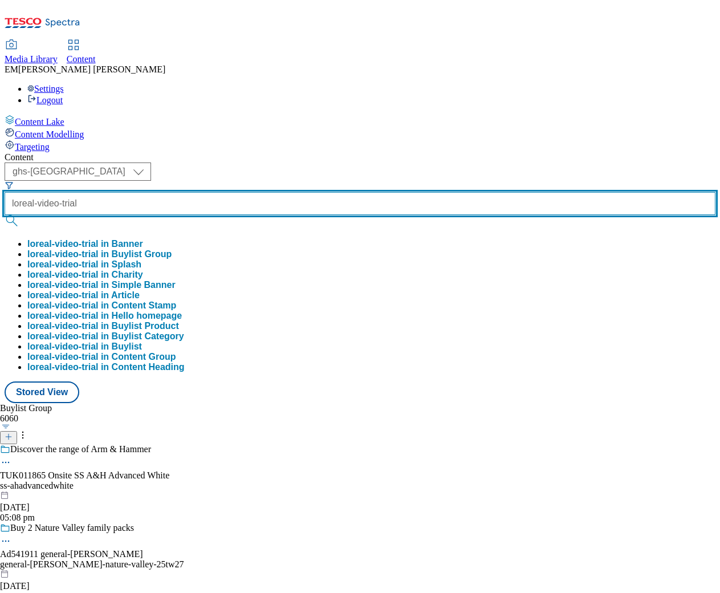
type input "loreal-video-trial"
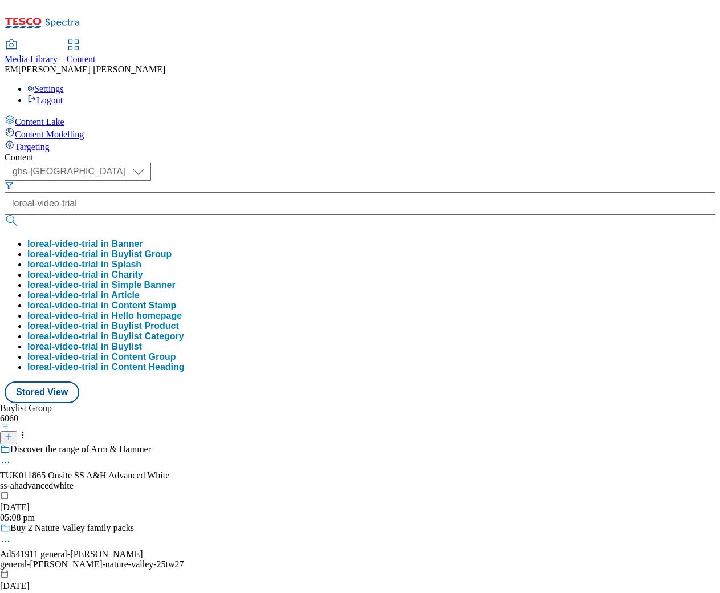
click at [172, 249] on button "loreal-video-trial in Buylist Group" at bounding box center [99, 254] width 144 height 10
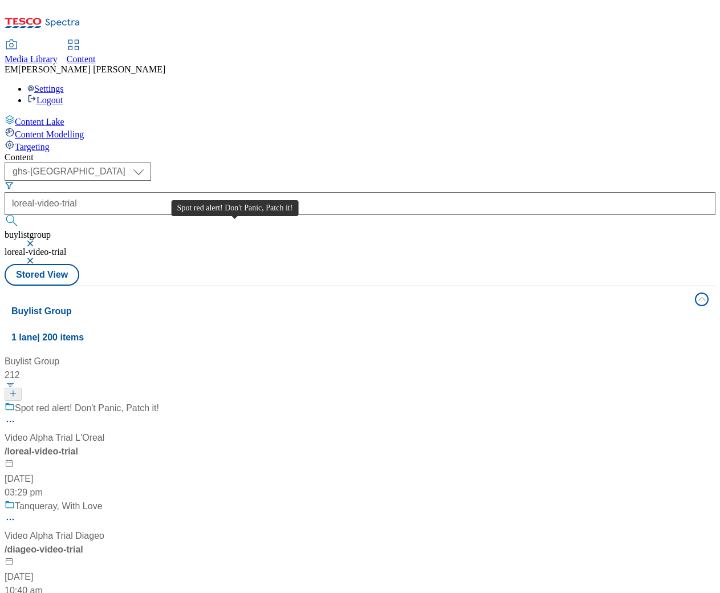
click at [159, 401] on div "Spot red alert! Don't Panic, Patch it!" at bounding box center [87, 408] width 144 height 14
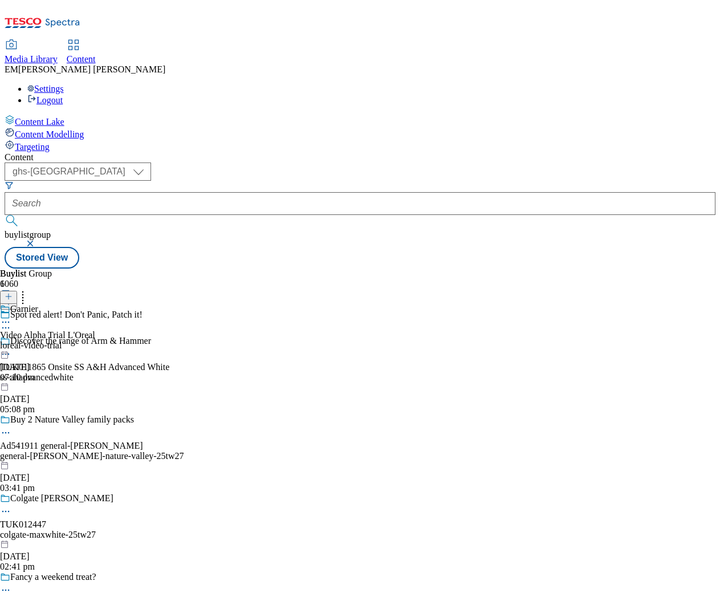
click at [95, 304] on div "Garnier Video Alpha Trial L'Oreal loreal-video-trial [DATE] 07:10 pm" at bounding box center [47, 343] width 95 height 79
click at [11, 343] on icon at bounding box center [5, 348] width 11 height 11
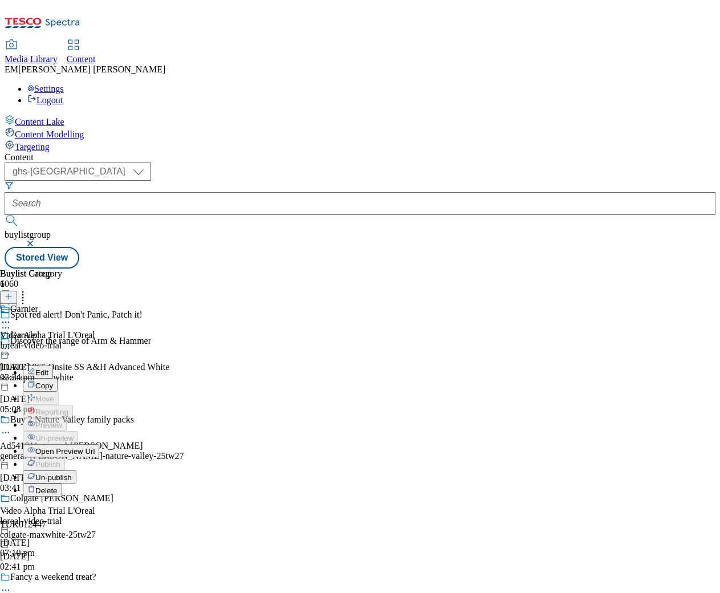
click at [53, 366] on button "Edit" at bounding box center [38, 372] width 30 height 13
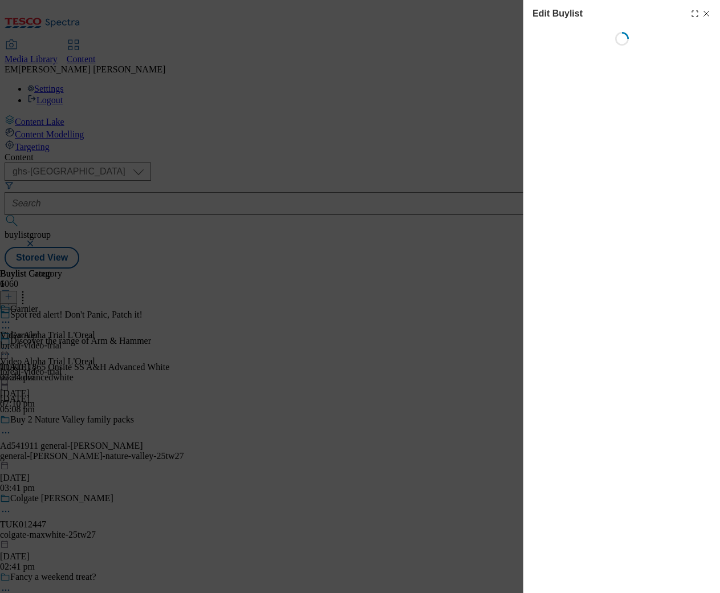
select select "tactical"
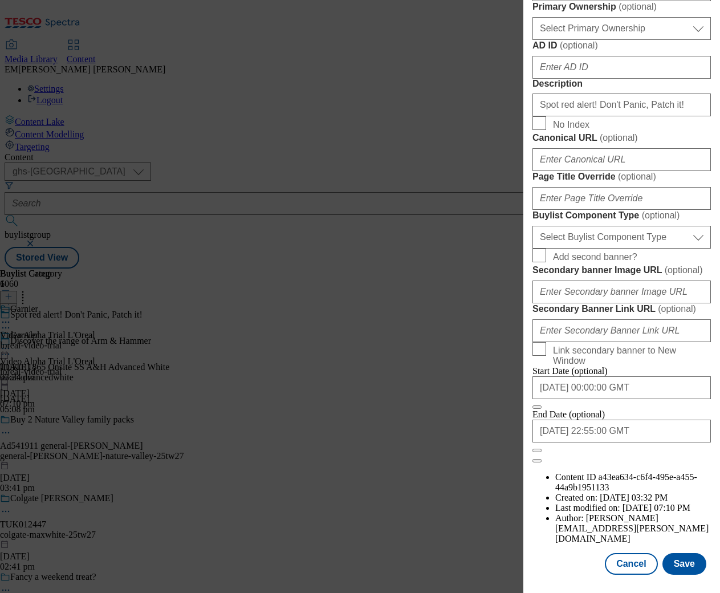
scroll to position [925, 0]
click at [620, 564] on button "Cancel" at bounding box center [631, 564] width 52 height 22
select select "tactical"
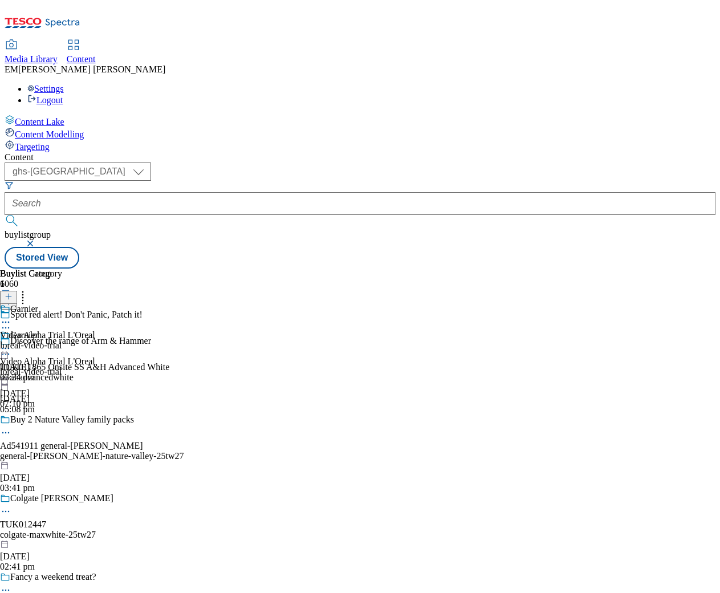
scroll to position [875, 0]
click at [37, 240] on button "button" at bounding box center [31, 243] width 11 height 7
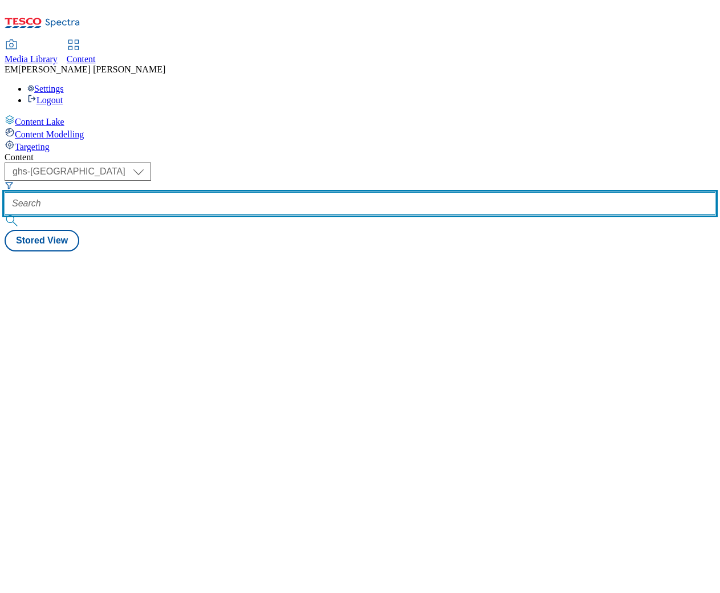
click at [265, 192] on input "text" at bounding box center [360, 203] width 711 height 23
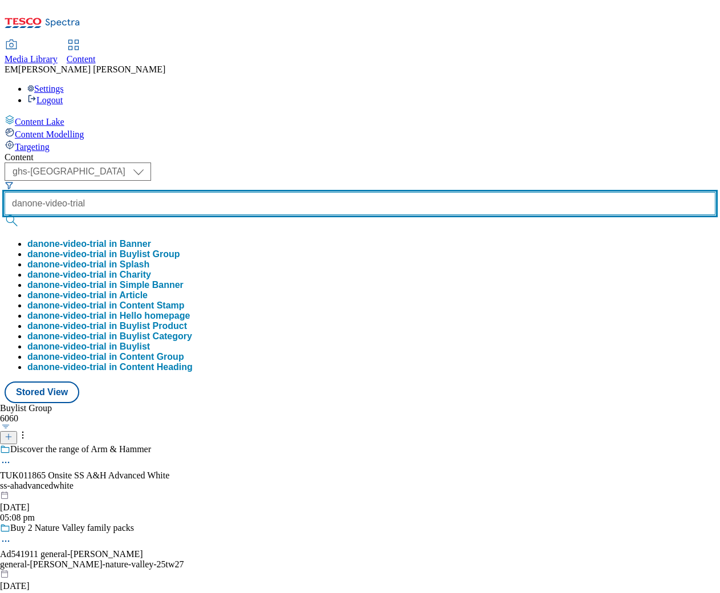
type input "danone-video-trial"
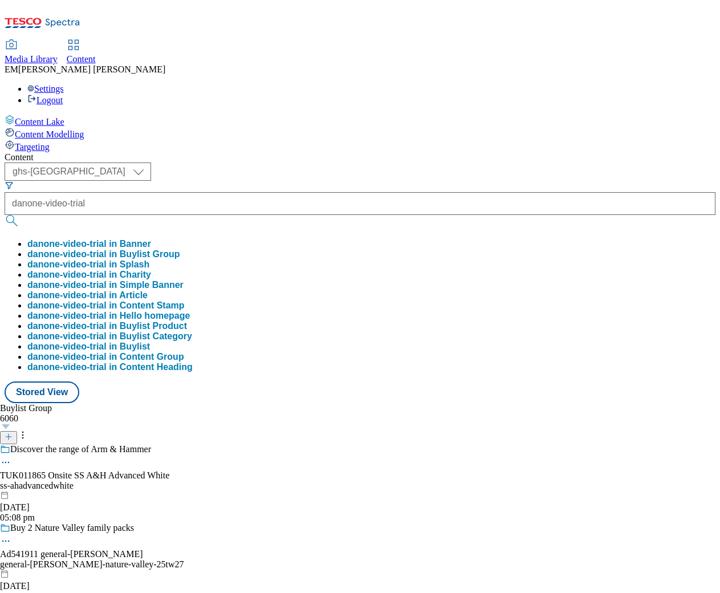
click at [180, 249] on button "danone-video-trial in Buylist Group" at bounding box center [103, 254] width 153 height 10
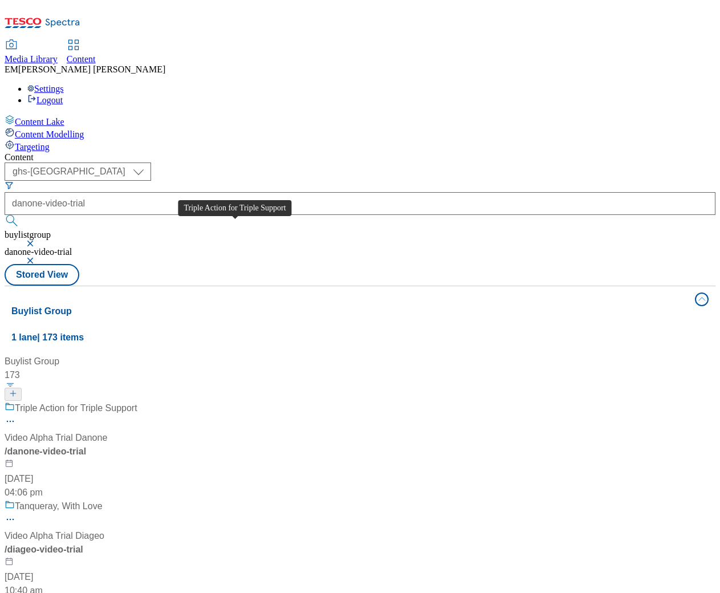
click at [137, 401] on div "Triple Action for Triple Support" at bounding box center [76, 408] width 123 height 14
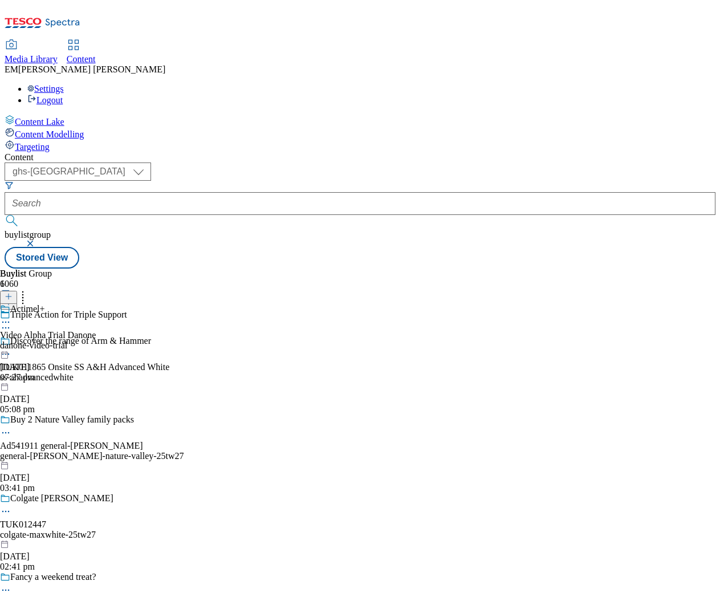
click at [11, 316] on icon at bounding box center [5, 321] width 11 height 11
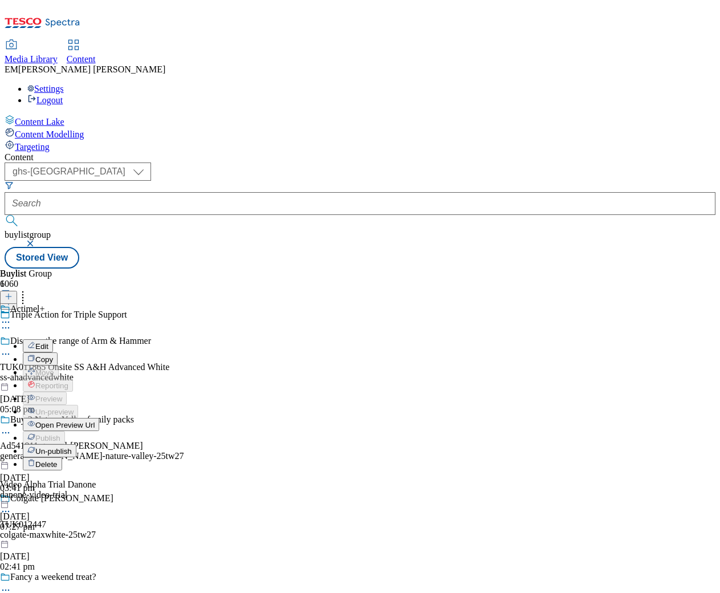
click at [53, 339] on button "Edit" at bounding box center [38, 345] width 30 height 13
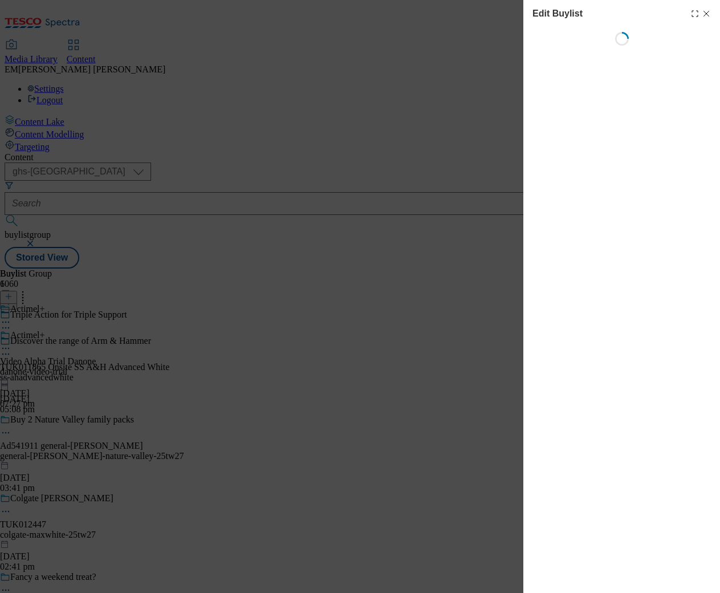
select select "tactical"
select select "supplier funded long term >4 weeks"
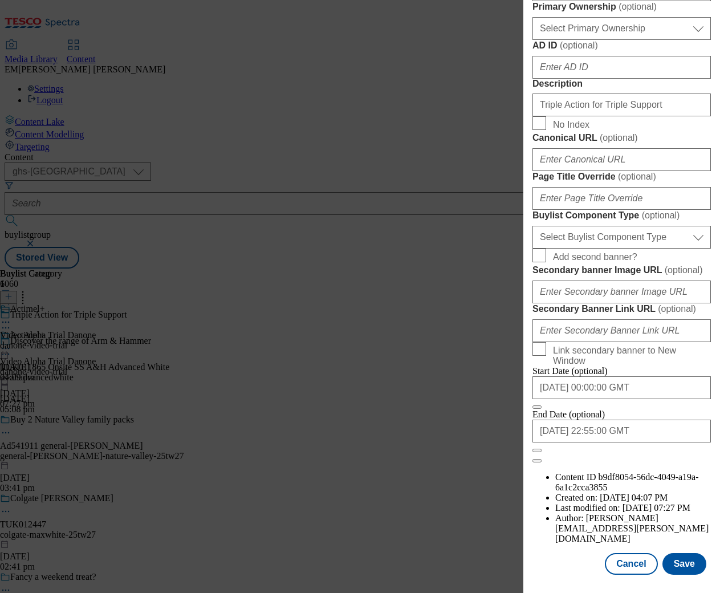
scroll to position [925, 0]
click at [627, 564] on button "Cancel" at bounding box center [631, 564] width 52 height 22
select select "tactical"
select select "supplier funded long term >4 weeks"
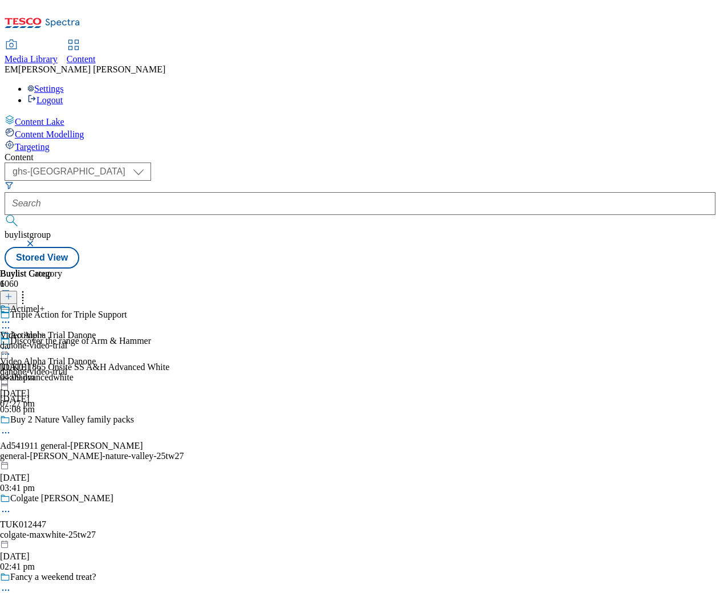
click at [37, 240] on button "button" at bounding box center [31, 243] width 11 height 7
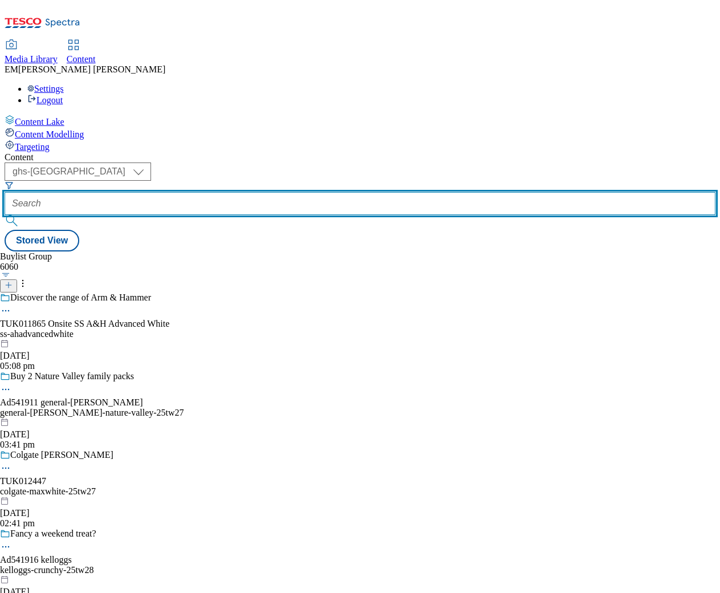
click at [287, 192] on input "text" at bounding box center [360, 203] width 711 height 23
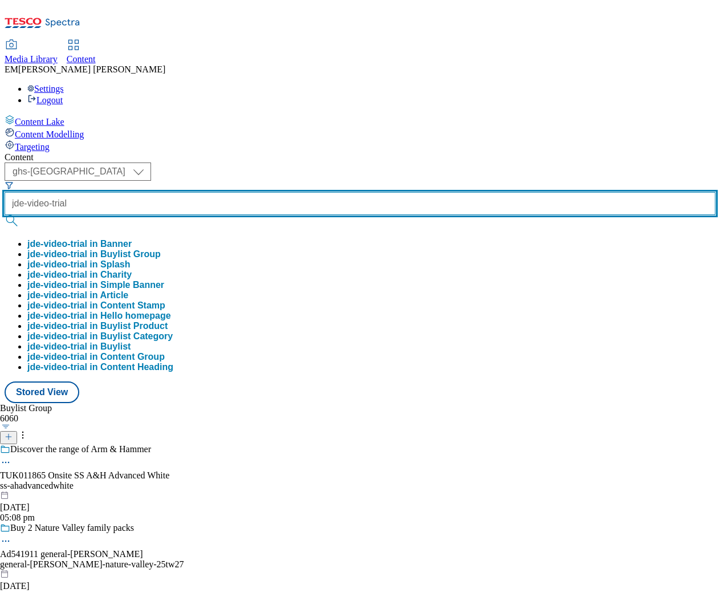
type input "jde-video-trial"
click at [21, 215] on button "submit" at bounding box center [13, 220] width 16 height 11
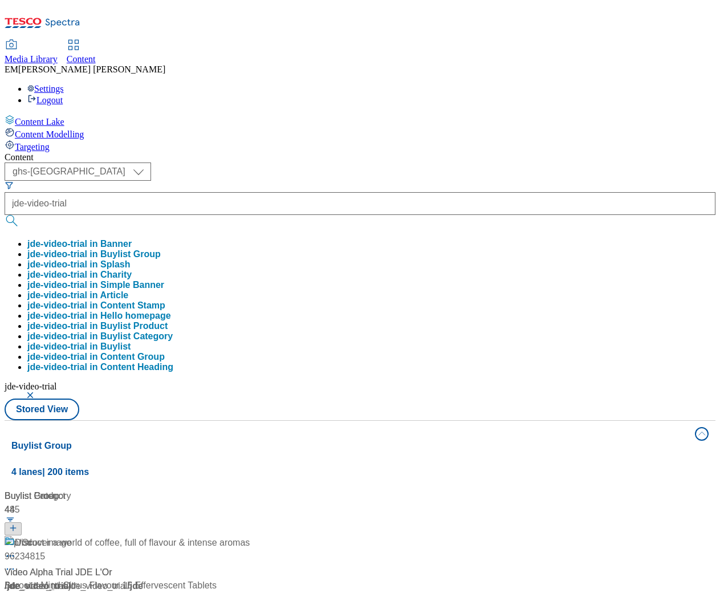
click at [161, 249] on button "jde-video-trial in Buylist Group" at bounding box center [93, 254] width 133 height 10
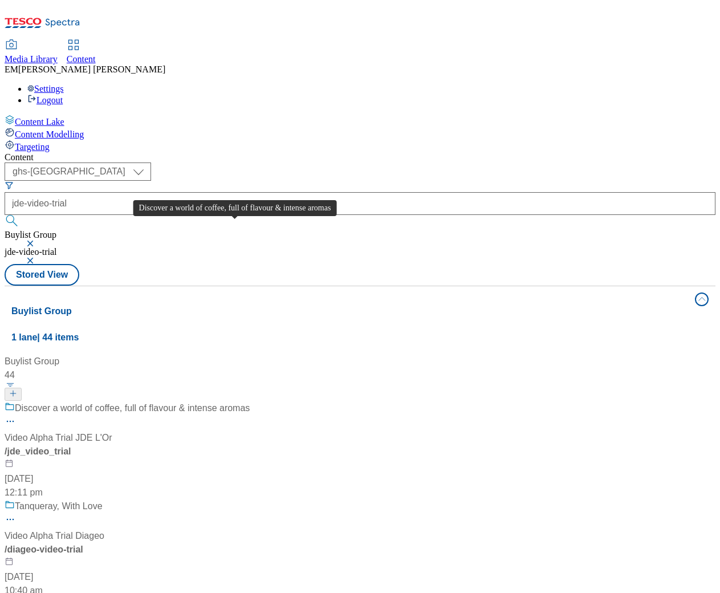
click at [233, 401] on div "Discover a world of coffee, full of flavour & intense aromas" at bounding box center [132, 408] width 235 height 14
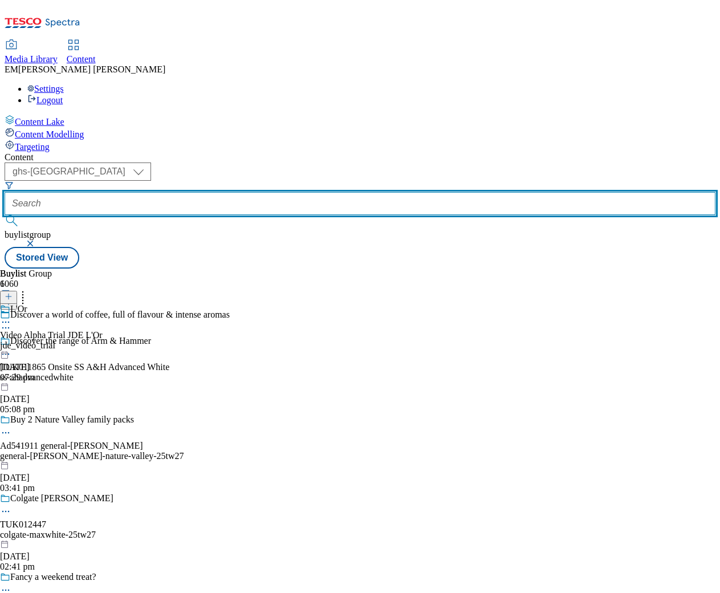
click at [298, 192] on input "text" at bounding box center [360, 203] width 711 height 23
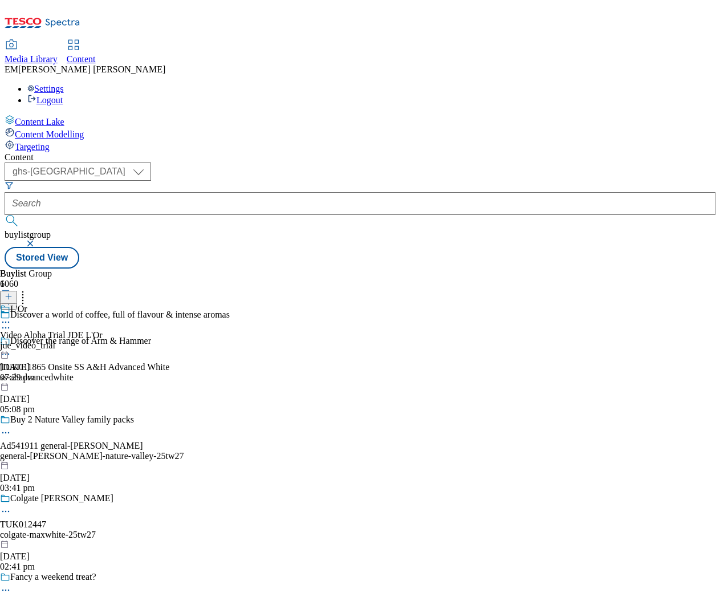
click at [37, 240] on button "button" at bounding box center [31, 243] width 11 height 7
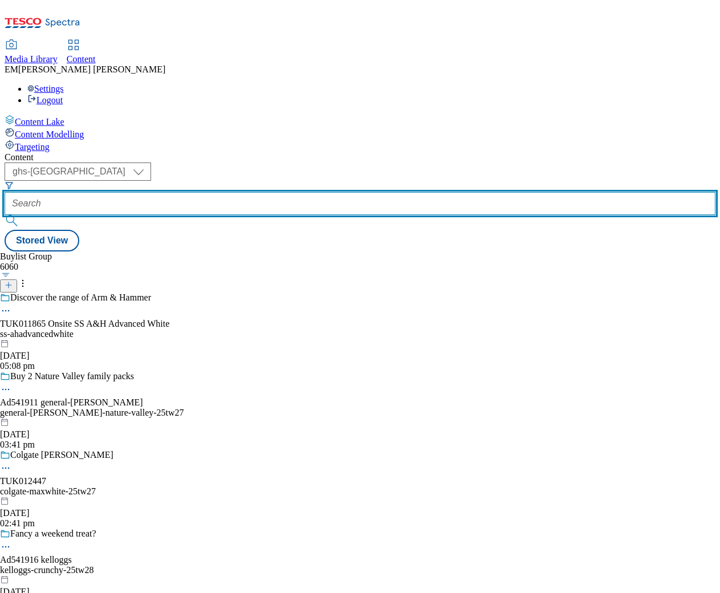
click at [269, 192] on input "text" at bounding box center [360, 203] width 711 height 23
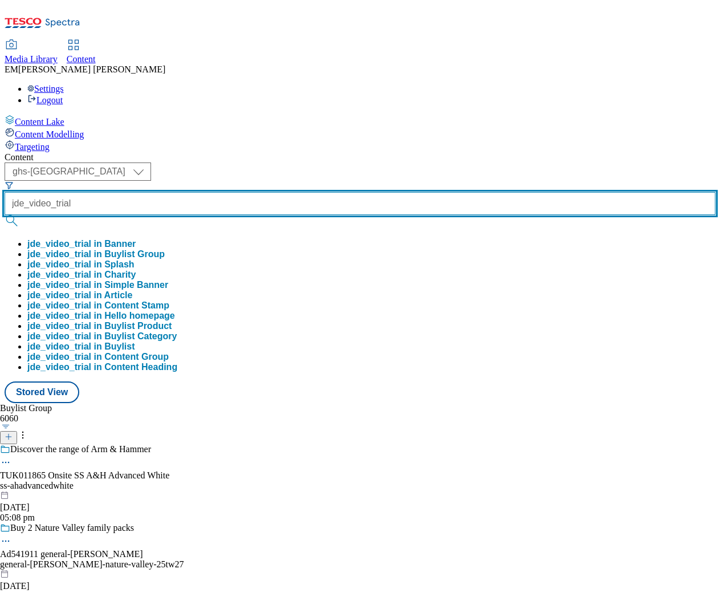
type input "jde_video_trial"
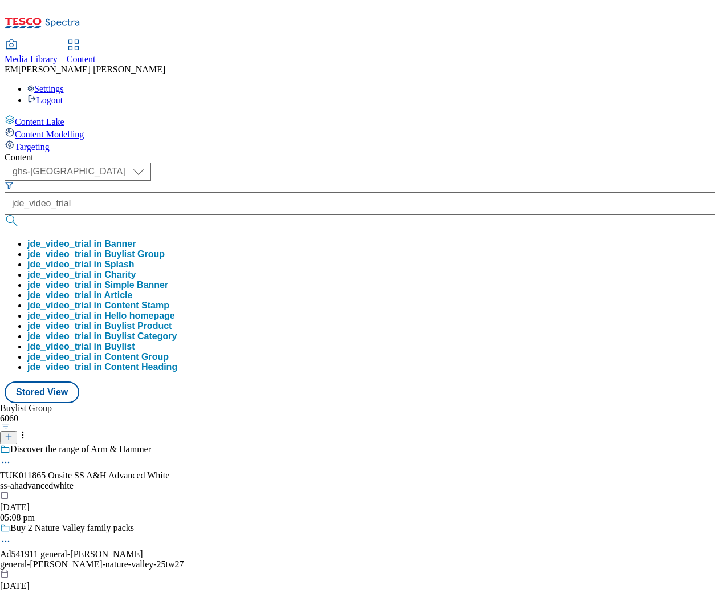
click at [165, 249] on button "jde_video_trial in Buylist Group" at bounding box center [95, 254] width 137 height 10
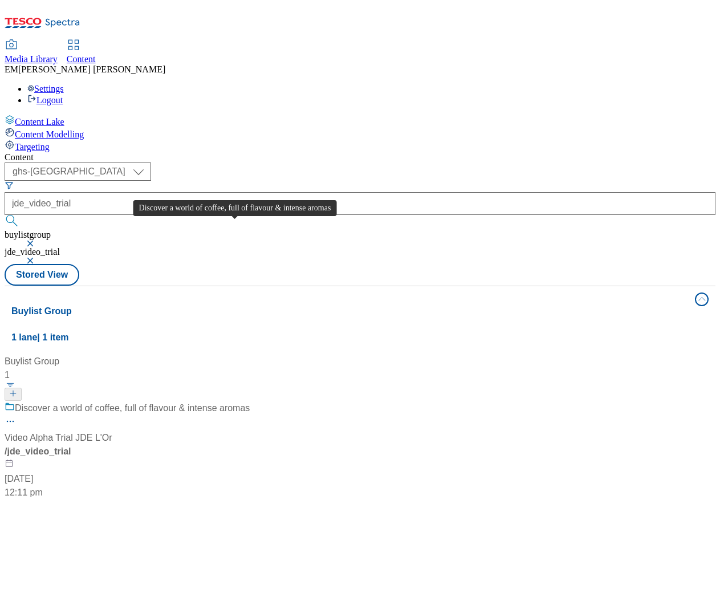
click at [237, 401] on div "Discover a world of coffee, full of flavour & intense aromas" at bounding box center [132, 408] width 235 height 14
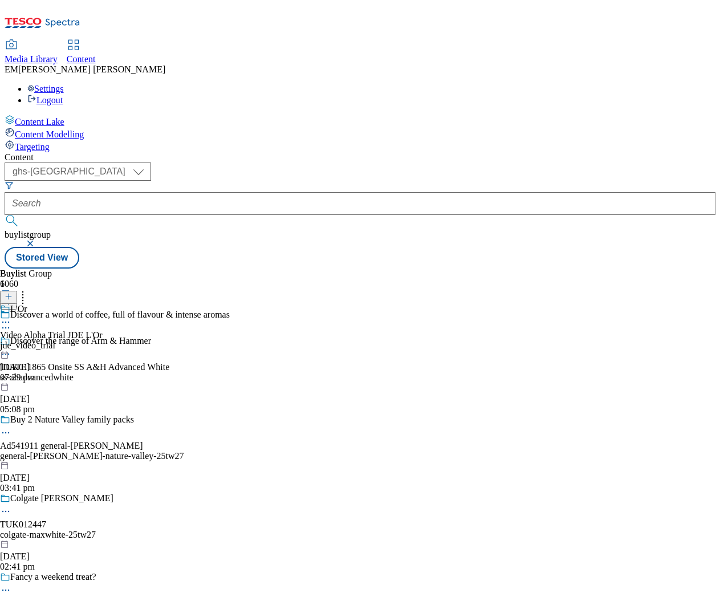
click at [11, 316] on icon at bounding box center [5, 321] width 11 height 11
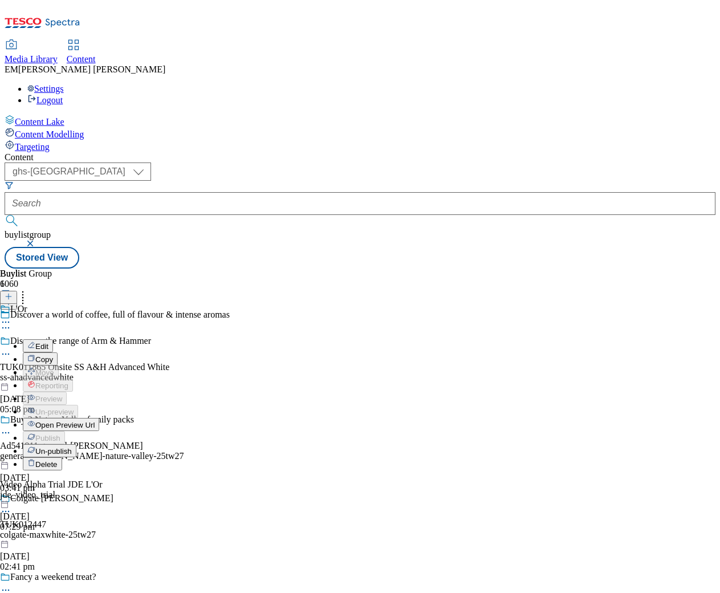
click at [48, 342] on span "Edit" at bounding box center [41, 346] width 13 height 9
select select "tactical"
select select "supplier funded long term >4 weeks"
select select "dunnhumby"
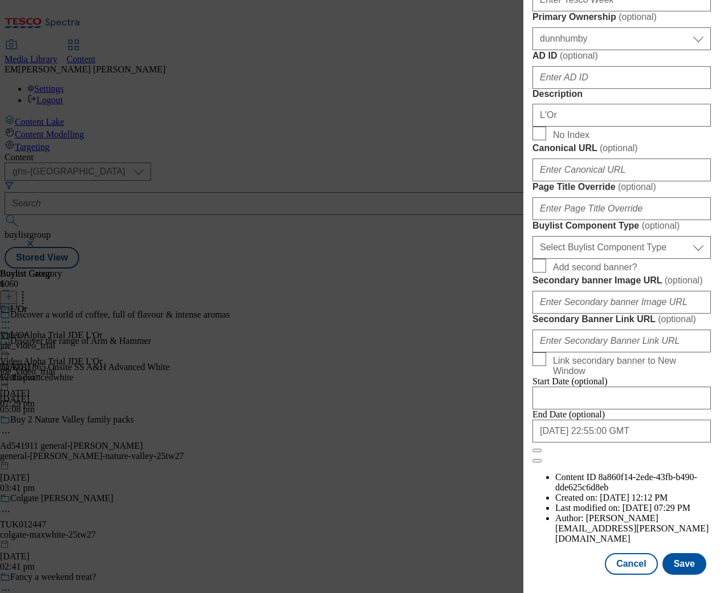
scroll to position [925, 0]
click at [621, 567] on button "Cancel" at bounding box center [631, 564] width 52 height 22
select select "tactical"
select select "supplier funded long term >4 weeks"
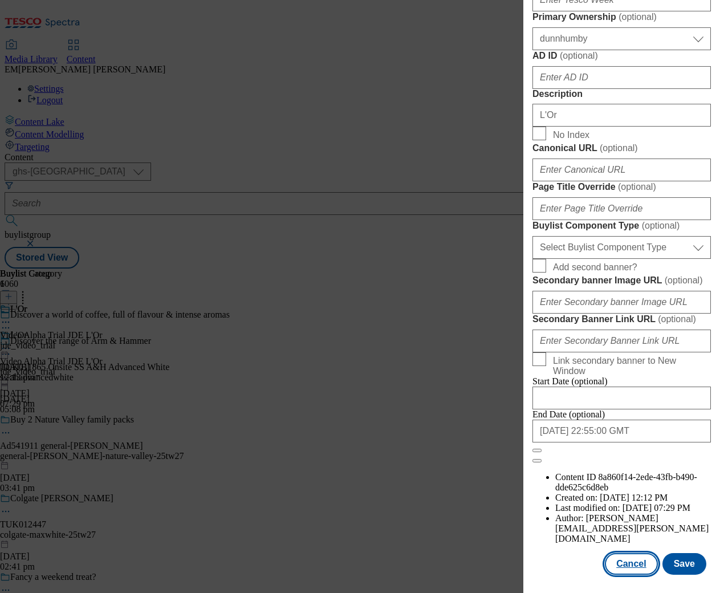
select select "dunnhumby"
